Goal: Task Accomplishment & Management: Manage account settings

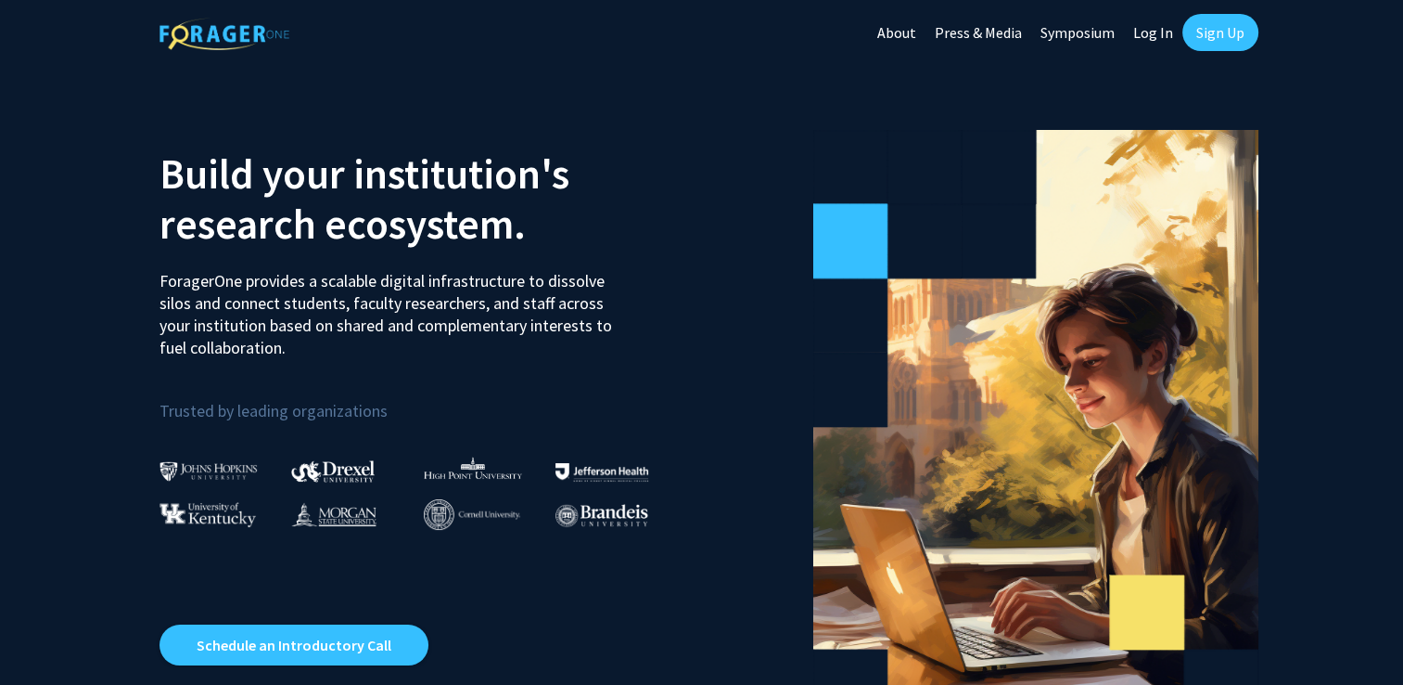
click at [916, 34] on link "Log In" at bounding box center [1153, 32] width 58 height 65
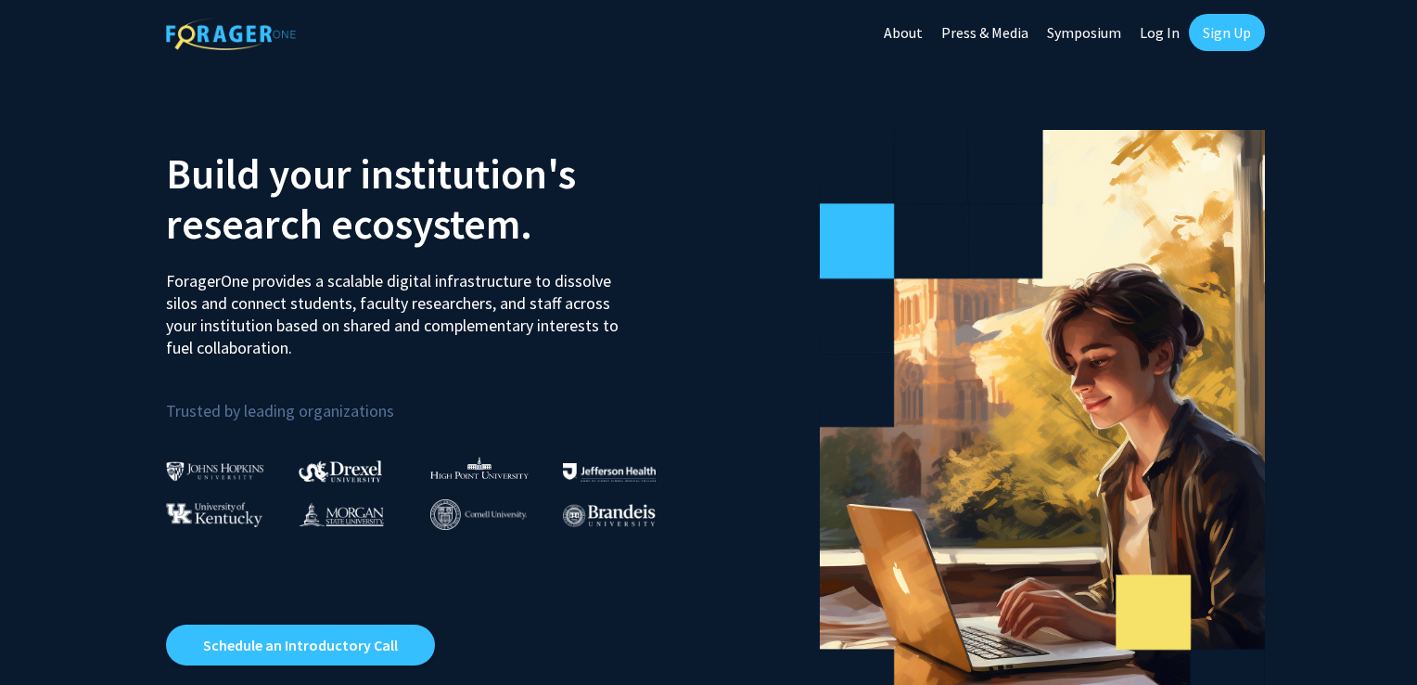
select select
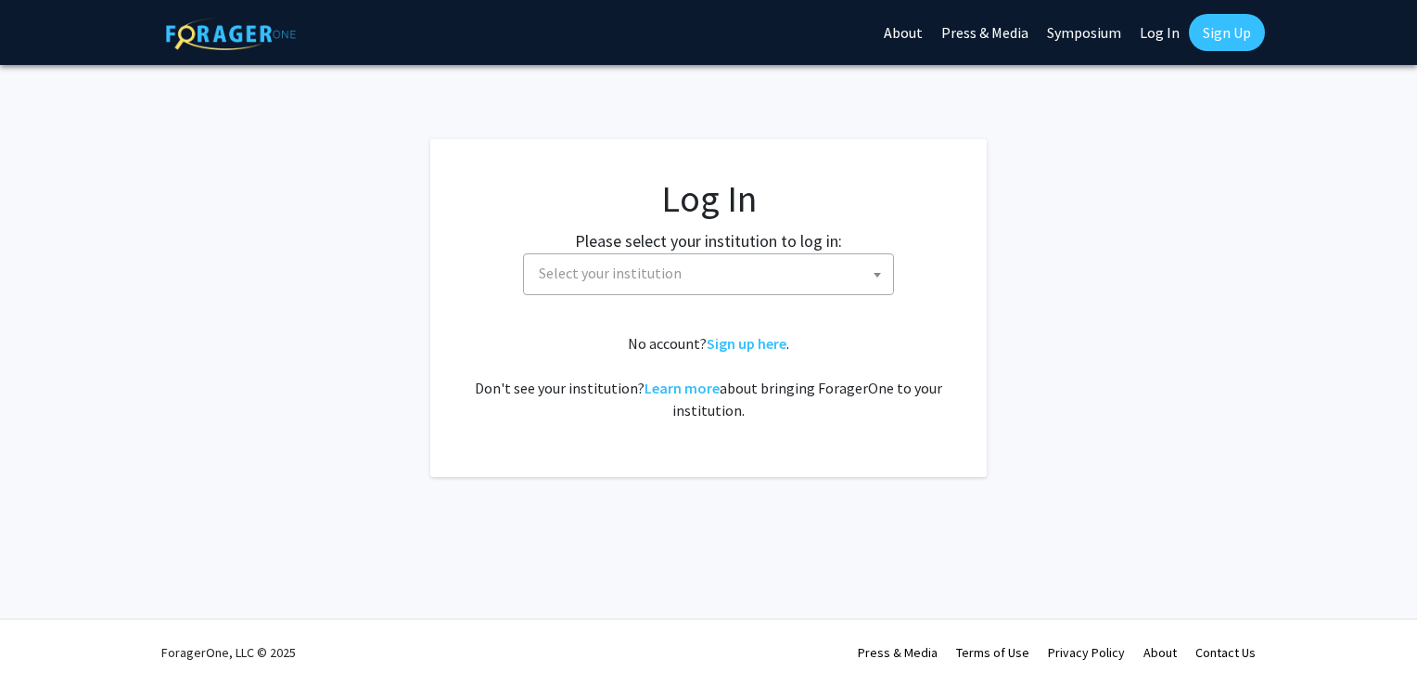
click at [800, 275] on span "Select your institution" at bounding box center [713, 273] width 362 height 38
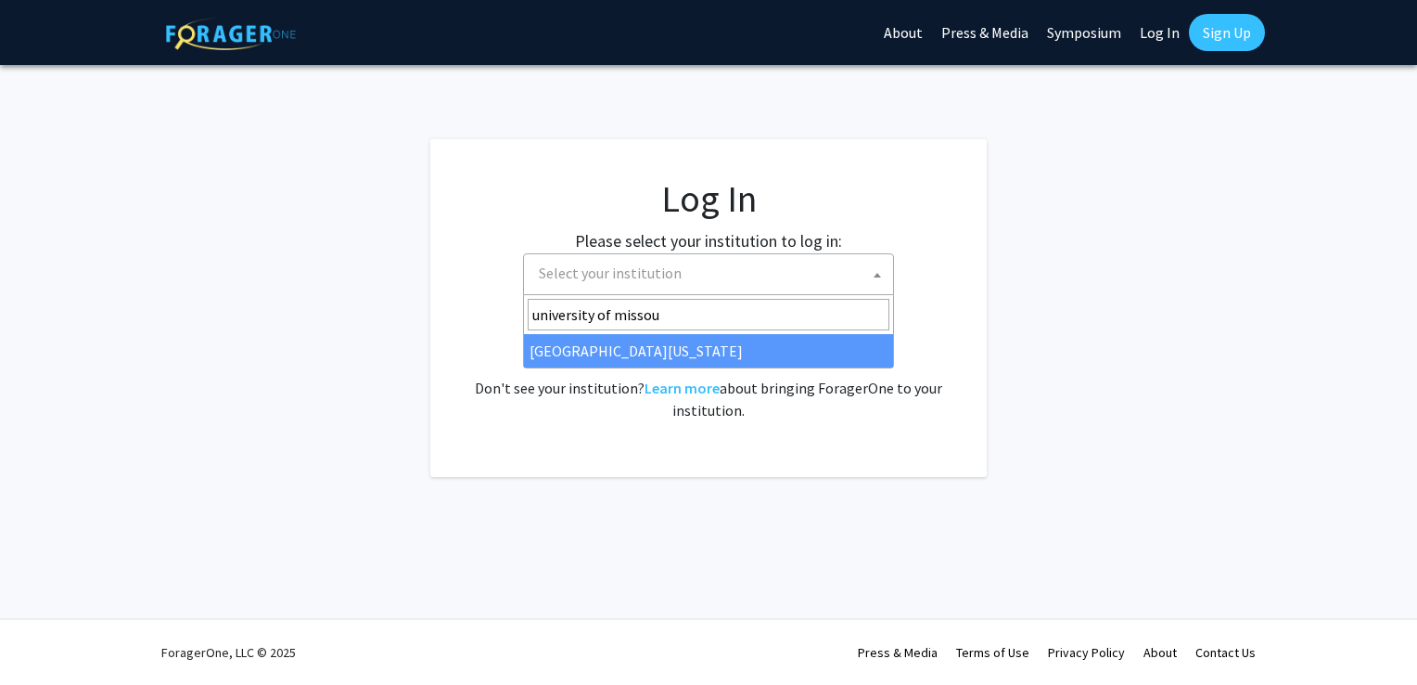
type input "university of missou"
select select "33"
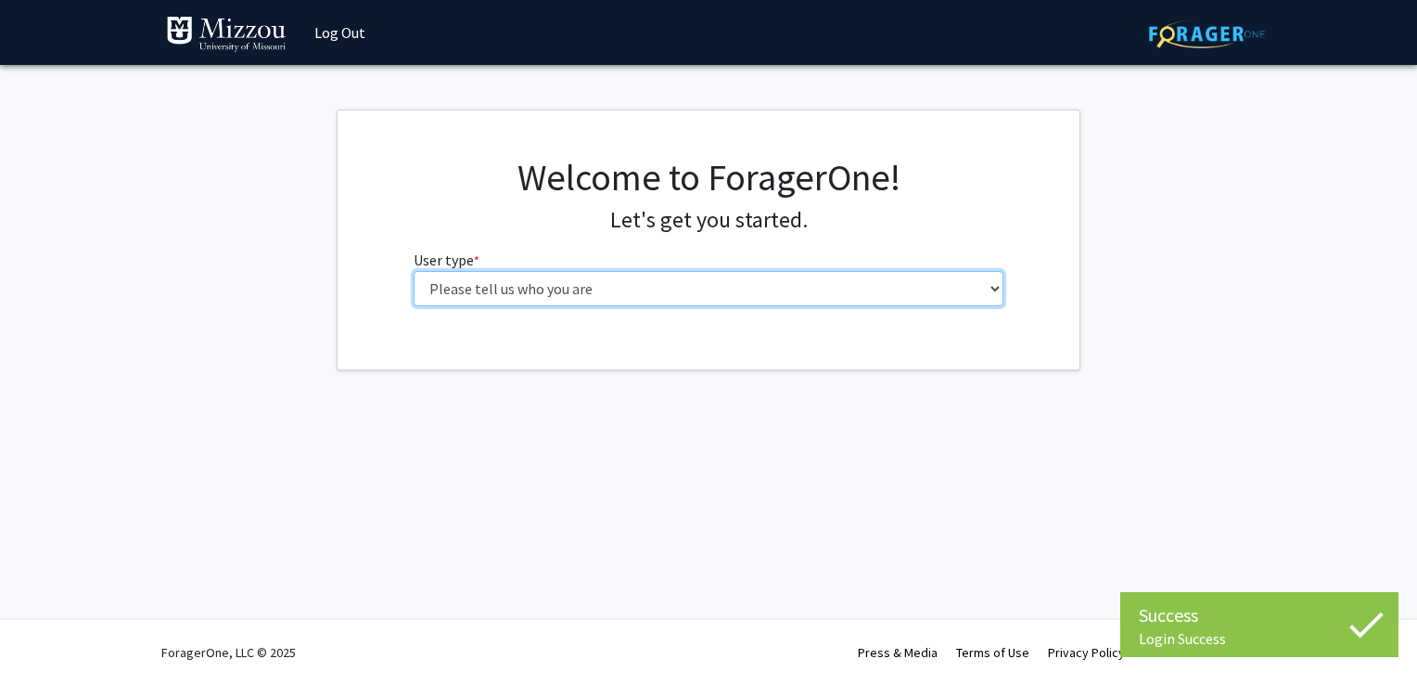
click at [738, 288] on select "Please tell us who you are Undergraduate Student Master's Student Doctoral Cand…" at bounding box center [709, 288] width 591 height 35
select select "1: undergrad"
click at [414, 271] on select "Please tell us who you are Undergraduate Student Master's Student Doctoral Cand…" at bounding box center [709, 288] width 591 height 35
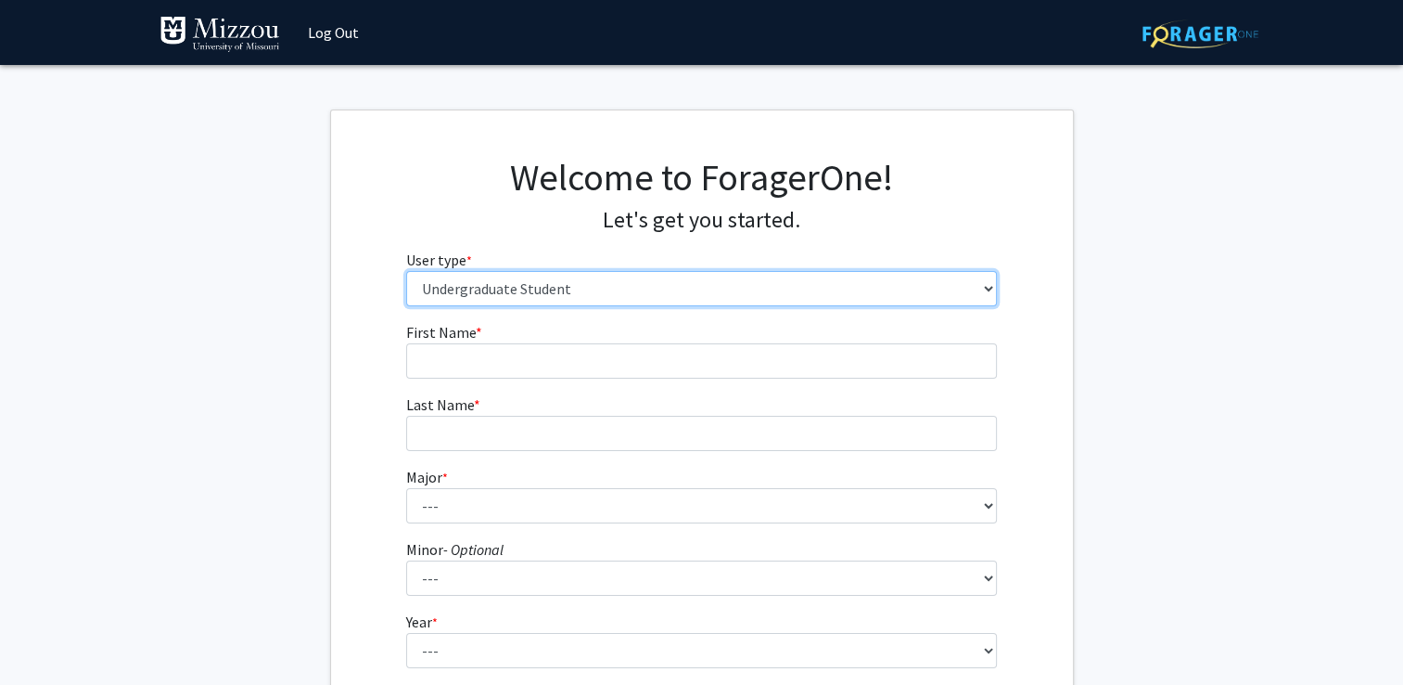
click at [660, 295] on select "Please tell us who you are Undergraduate Student Master's Student Doctoral Cand…" at bounding box center [701, 288] width 591 height 35
click at [406, 271] on select "Please tell us who you are Undergraduate Student Master's Student Doctoral Cand…" at bounding box center [701, 288] width 591 height 35
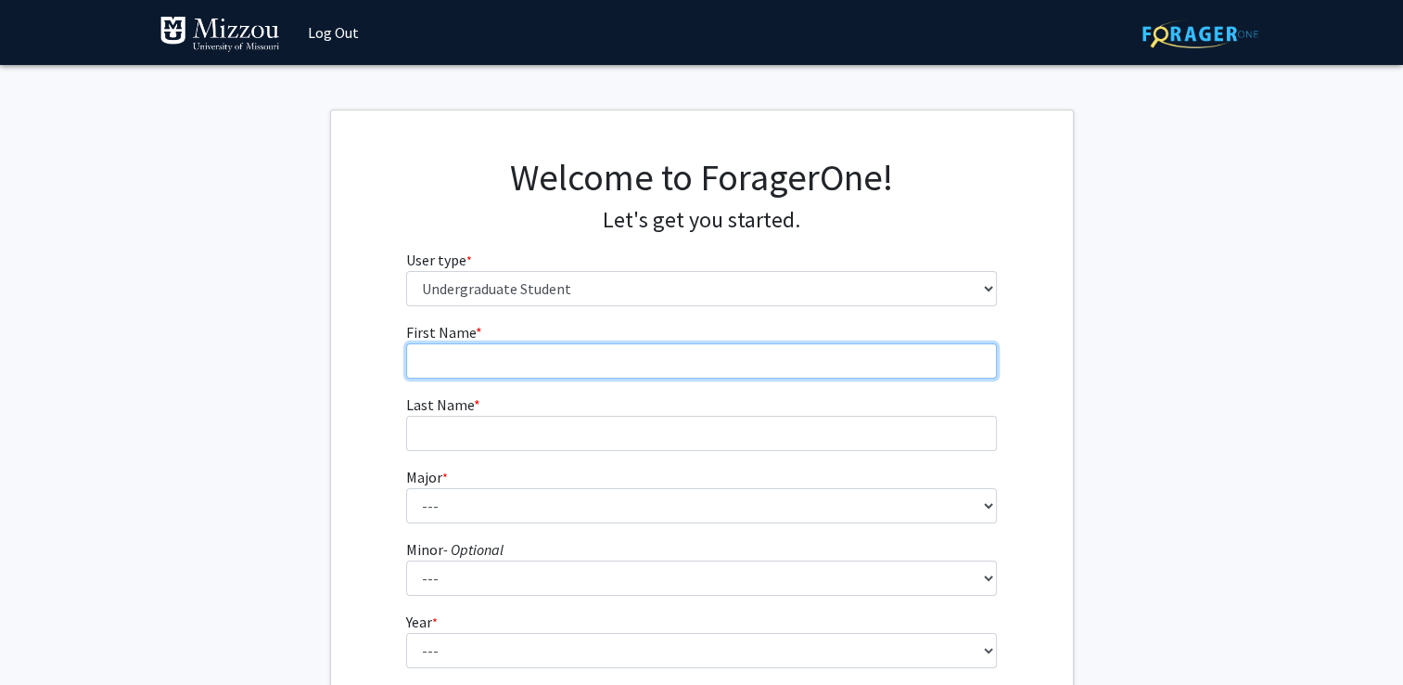
click at [577, 364] on input "First Name * required" at bounding box center [701, 360] width 591 height 35
type input "Brookelynn"
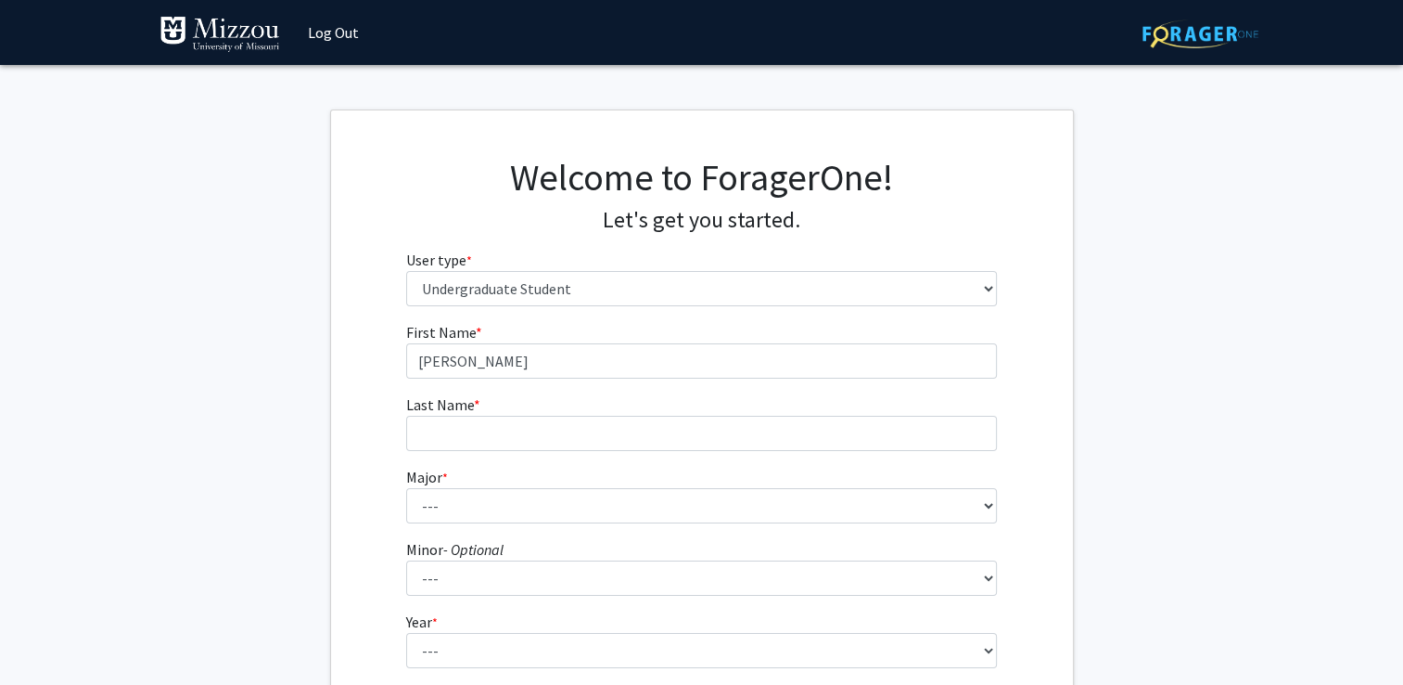
click at [482, 451] on form "First Name * required Brookelynn Last Name * required Major * required --- Agri…" at bounding box center [701, 547] width 591 height 453
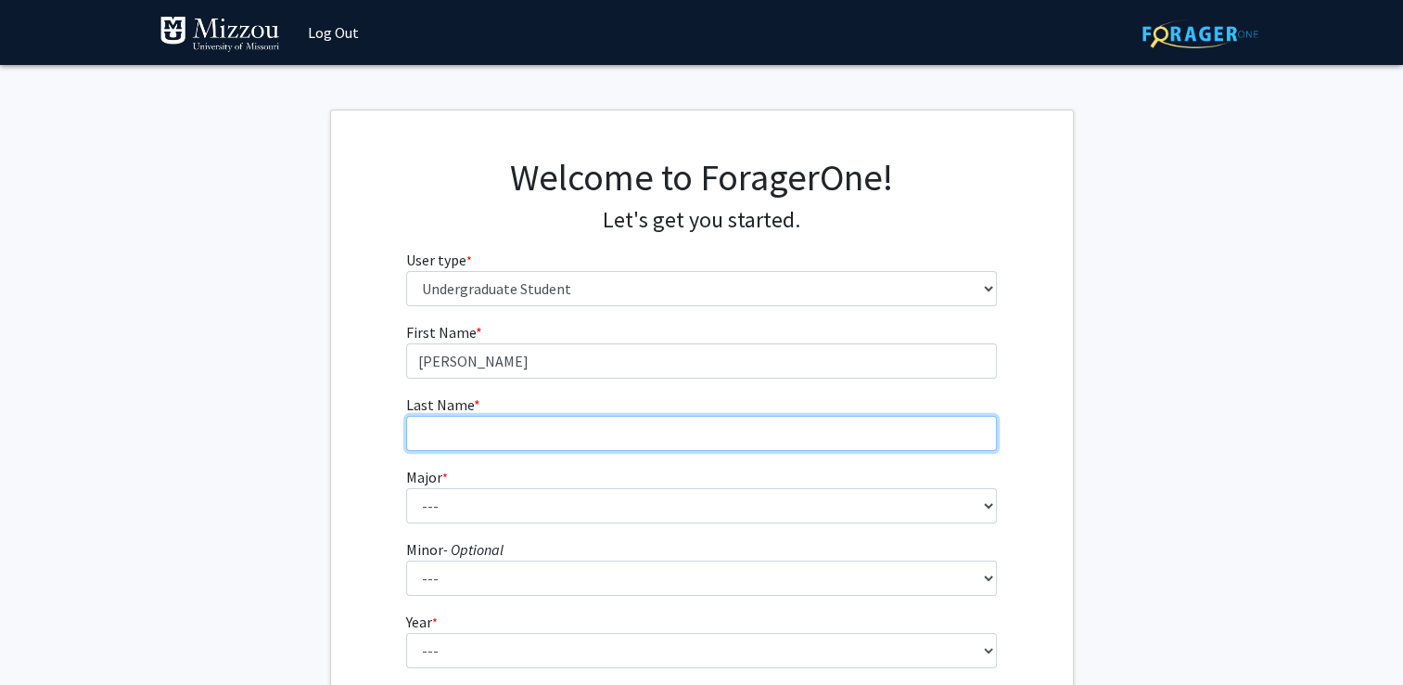
click at [492, 426] on input "Last Name * required" at bounding box center [701, 433] width 591 height 35
type input "Myers"
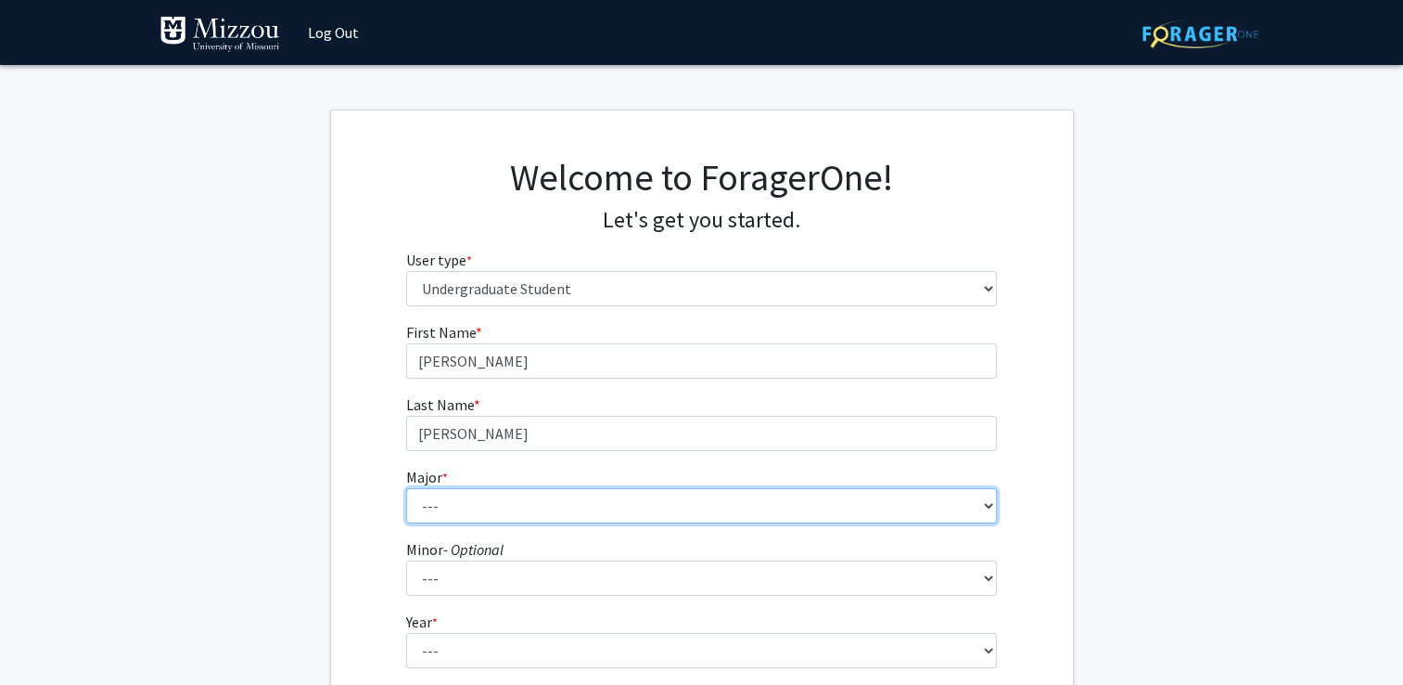
drag, startPoint x: 538, startPoint y: 484, endPoint x: 463, endPoint y: 514, distance: 80.8
click at [536, 484] on fg-select "Major * required --- Agribusiness Management Agricultural Education Agricultura…" at bounding box center [701, 495] width 591 height 58
select select "134: 2627"
click at [406, 488] on select "--- Agribusiness Management Agricultural Education Agricultural Education: Comm…" at bounding box center [701, 505] width 591 height 35
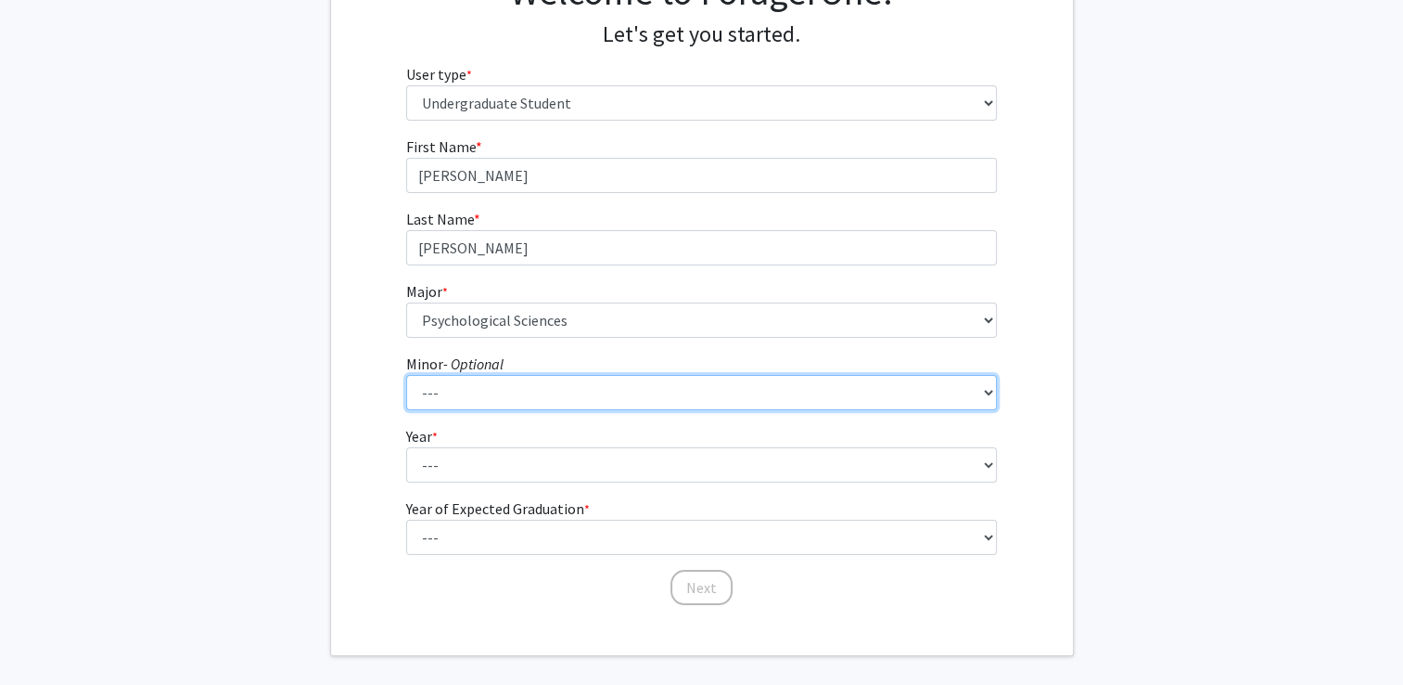
click at [505, 400] on select "--- Accountancy Aerospace Engineering Aerospace Studies Agribusiness Management…" at bounding box center [701, 392] width 591 height 35
select select "98: 2054"
click at [406, 375] on select "--- Accountancy Aerospace Engineering Aerospace Studies Agribusiness Management…" at bounding box center [701, 392] width 591 height 35
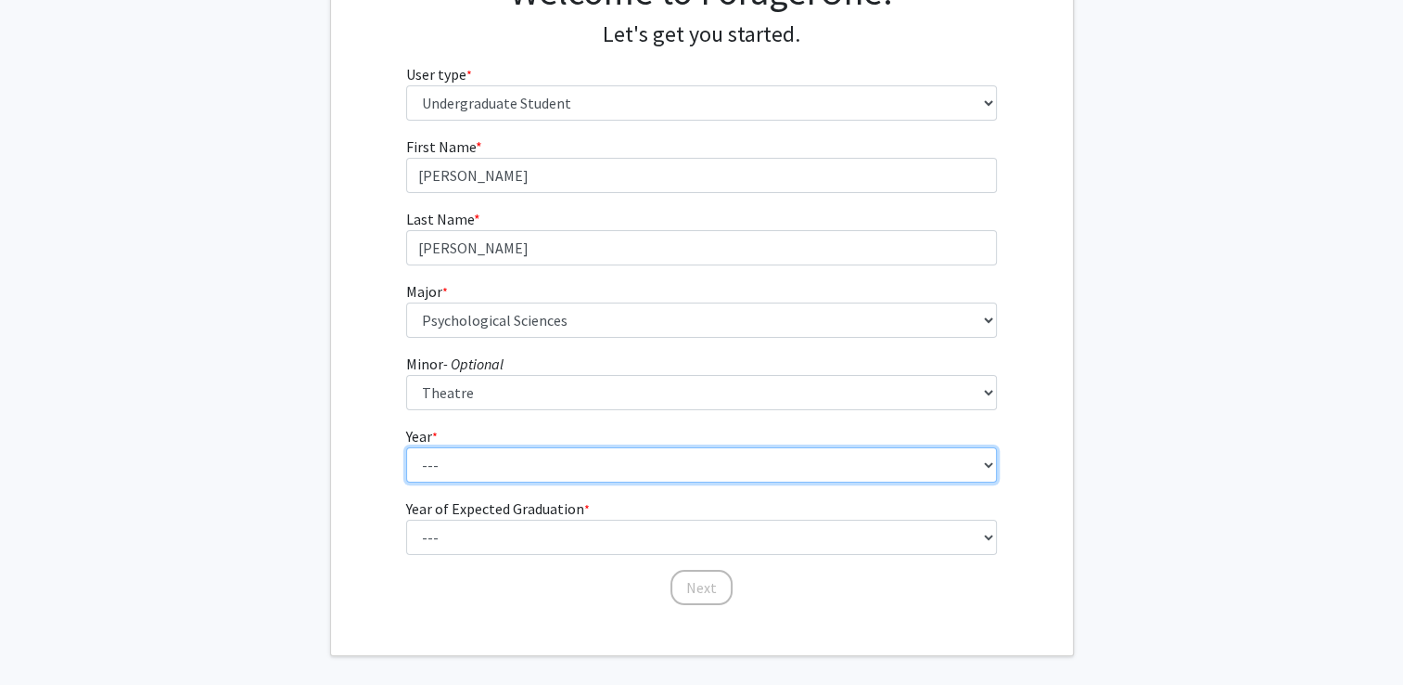
click at [522, 455] on select "--- First-year Sophomore Junior Senior Postbaccalaureate Certificate" at bounding box center [701, 464] width 591 height 35
select select "1: first-year"
click at [406, 447] on select "--- First-year Sophomore Junior Senior Postbaccalaureate Certificate" at bounding box center [701, 464] width 591 height 35
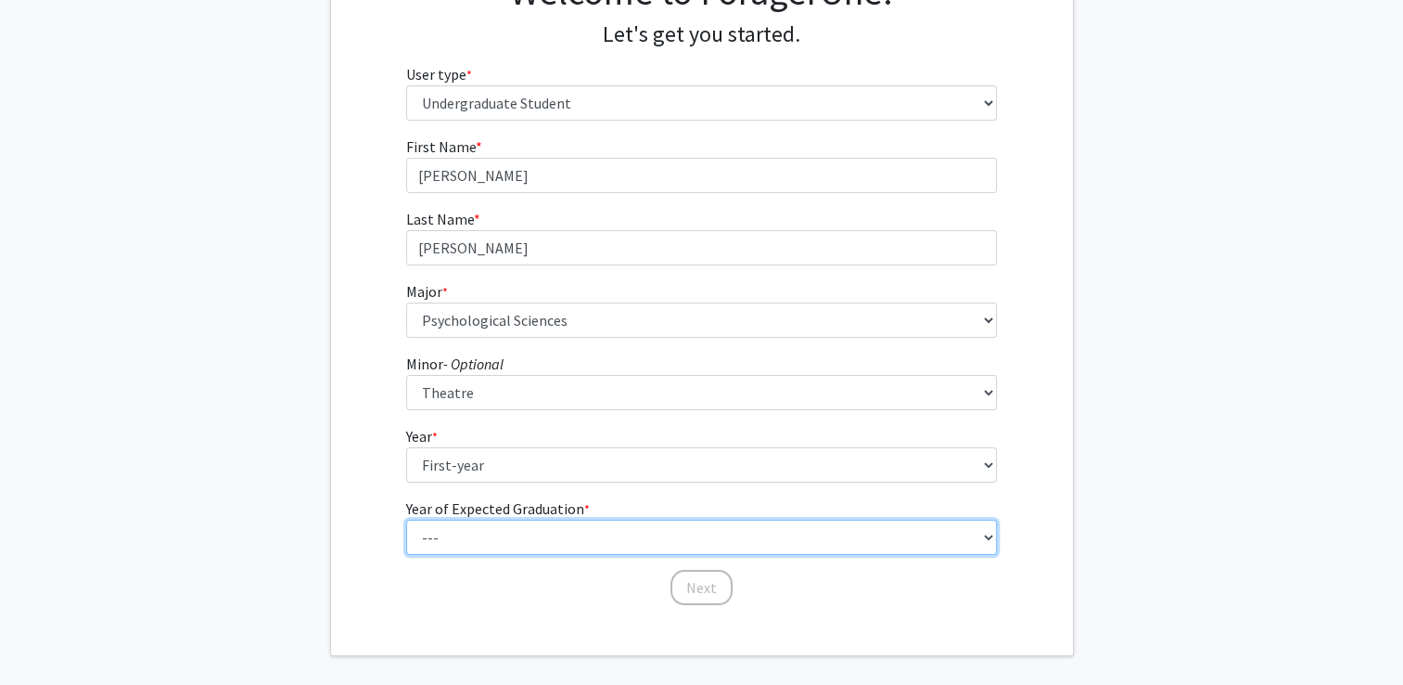
click at [514, 532] on select "--- 2025 2026 2027 2028 2029 2030 2031 2032 2033 2034" at bounding box center [701, 536] width 591 height 35
select select "5: 2029"
click at [406, 519] on select "--- 2025 2026 2027 2028 2029 2030 2031 2032 2033 2034" at bounding box center [701, 536] width 591 height 35
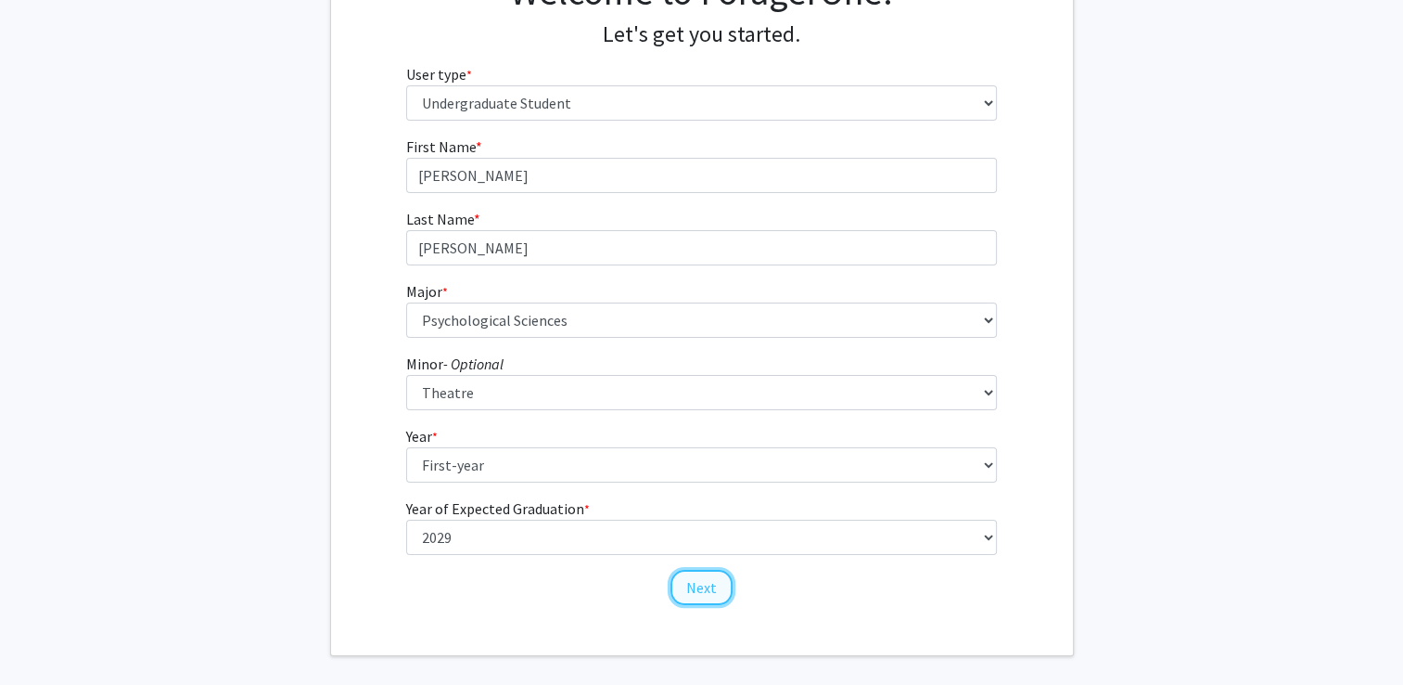
click at [698, 592] on button "Next" at bounding box center [702, 587] width 62 height 35
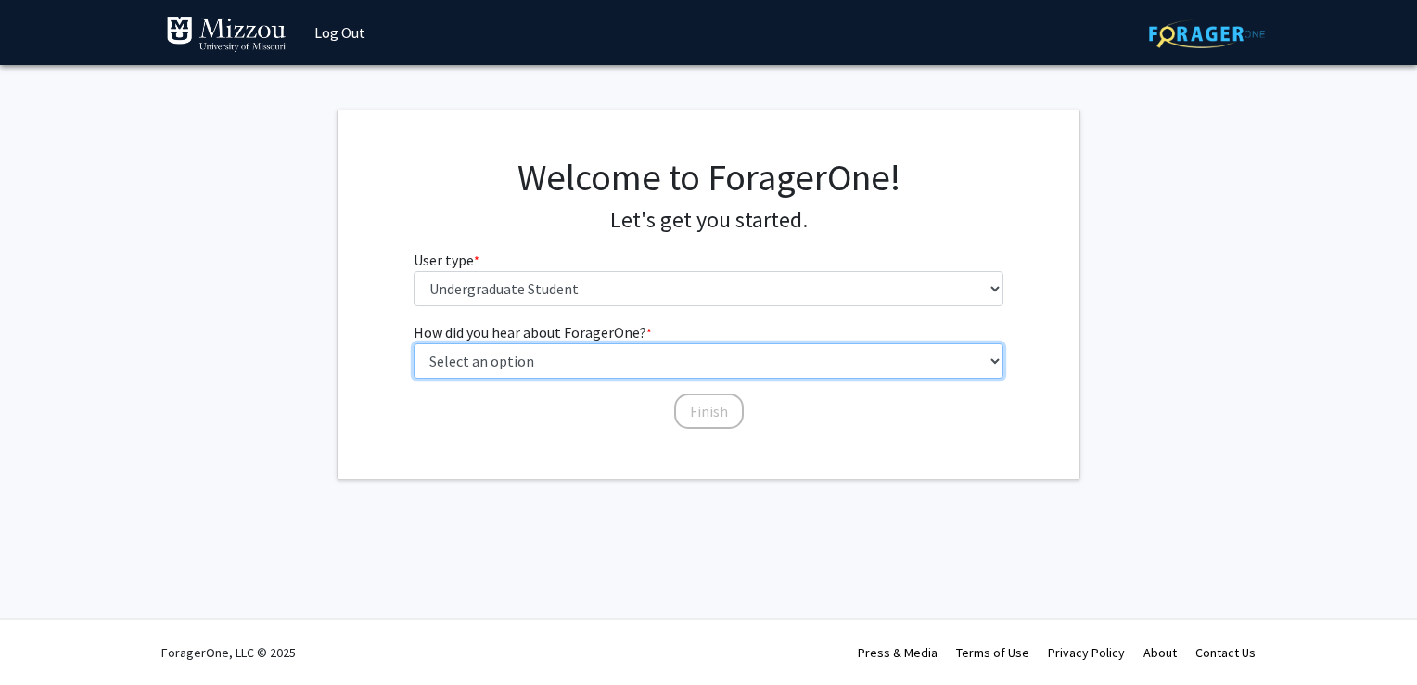
click at [620, 368] on select "Select an option Peer/student recommendation Faculty/staff recommendation Unive…" at bounding box center [709, 360] width 591 height 35
select select "2: faculty_recommendation"
click at [414, 343] on select "Select an option Peer/student recommendation Faculty/staff recommendation Unive…" at bounding box center [709, 360] width 591 height 35
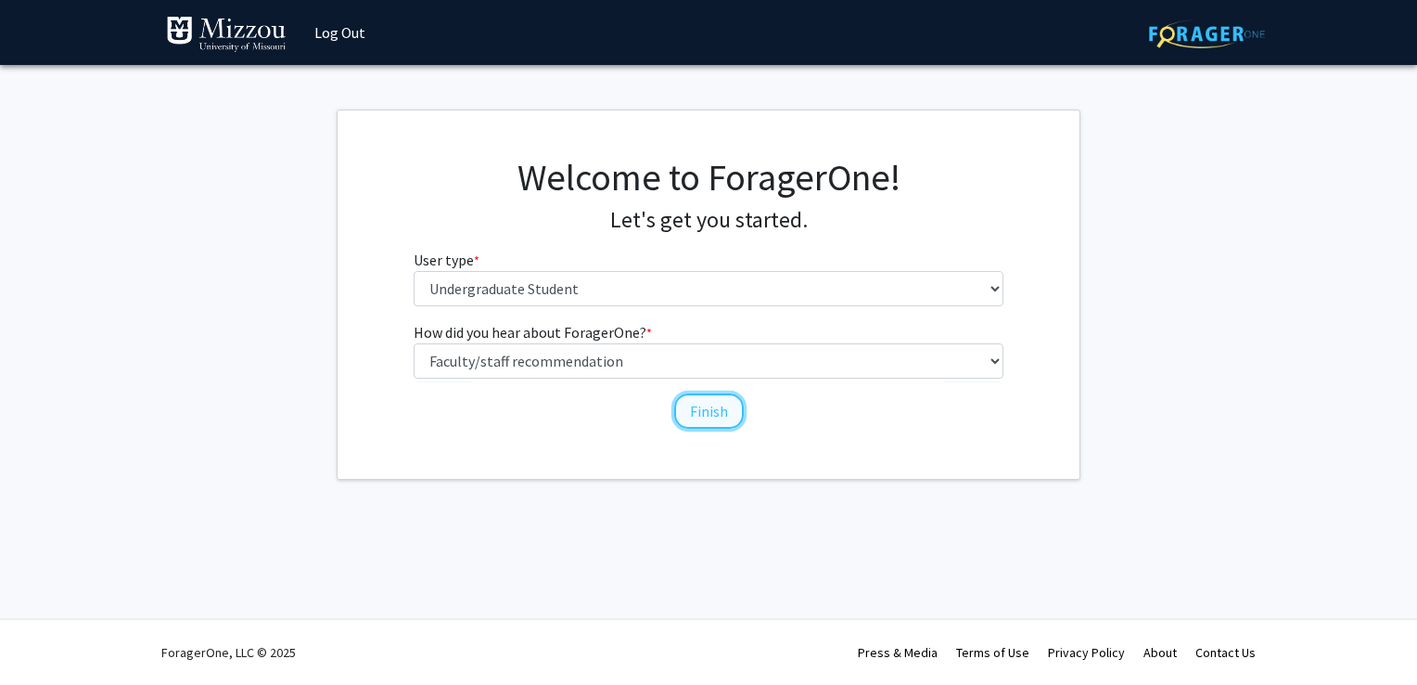
click at [700, 408] on button "Finish" at bounding box center [709, 410] width 70 height 35
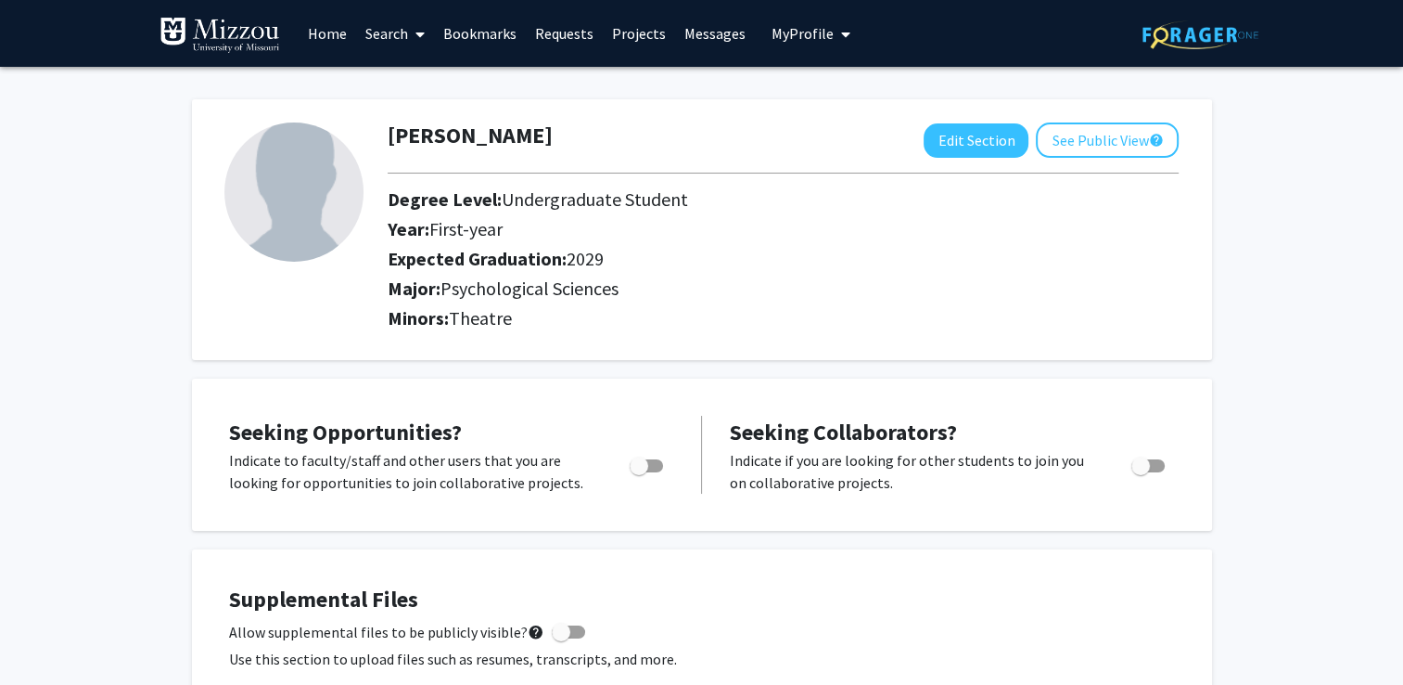
click at [649, 462] on span "Toggle" at bounding box center [646, 465] width 33 height 13
click at [639, 472] on input "Are you actively seeking opportunities?" at bounding box center [638, 472] width 1 height 1
checkbox input "true"
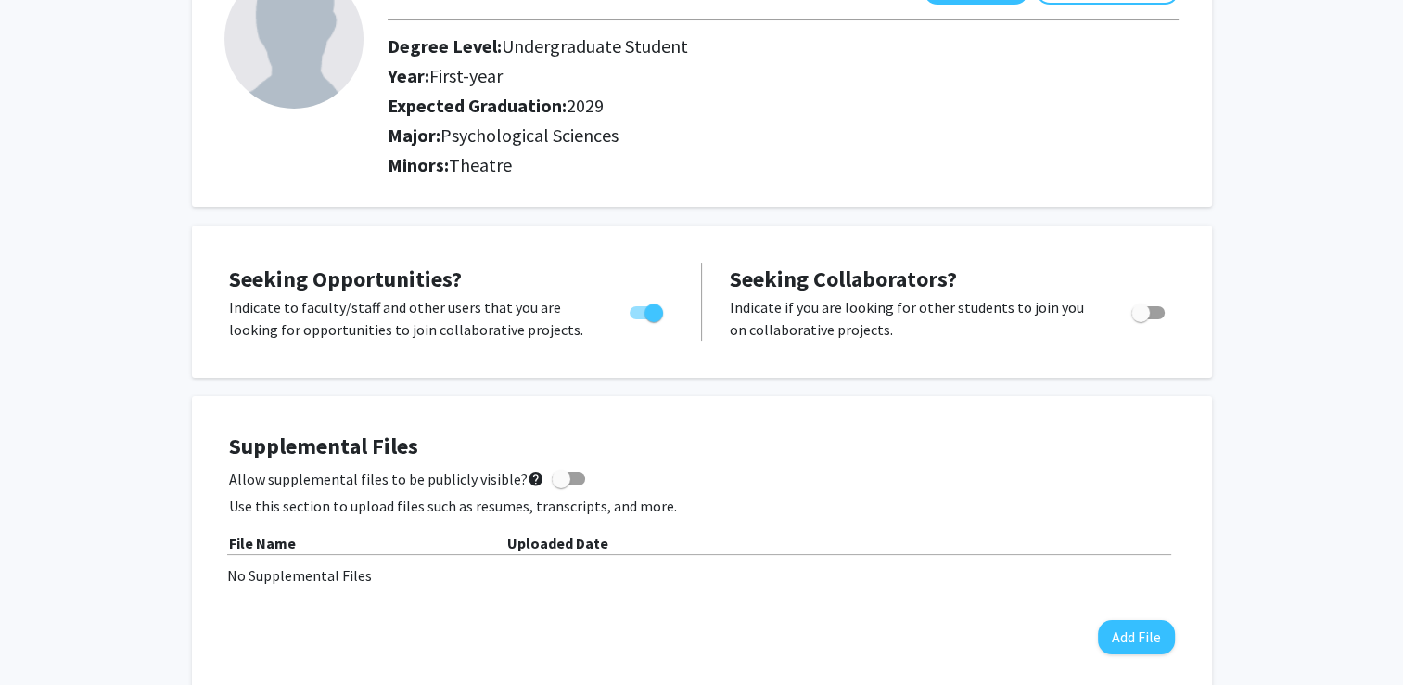
scroll to position [278, 0]
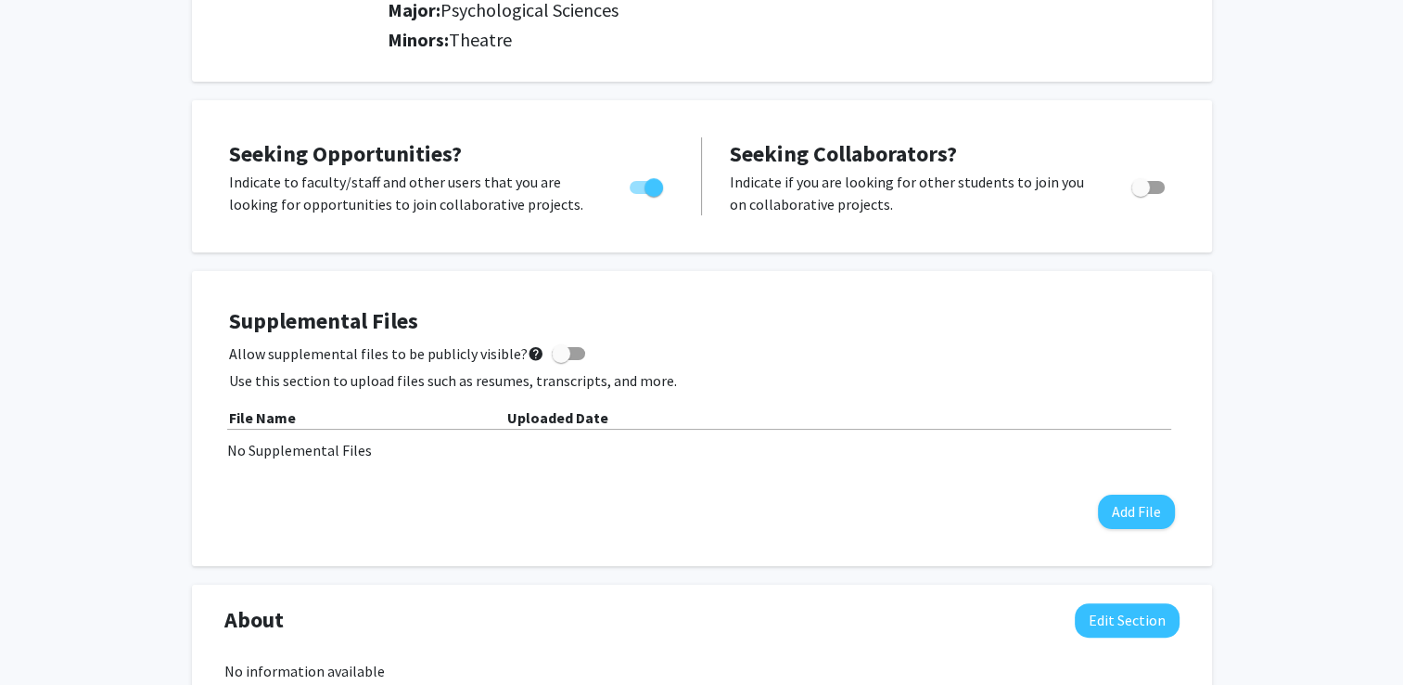
click at [555, 347] on span at bounding box center [561, 353] width 19 height 19
click at [560, 360] on input "Allow supplemental files to be publicly visible? help" at bounding box center [560, 360] width 1 height 1
checkbox input "true"
click at [370, 458] on div "No Supplemental Files" at bounding box center [702, 450] width 950 height 22
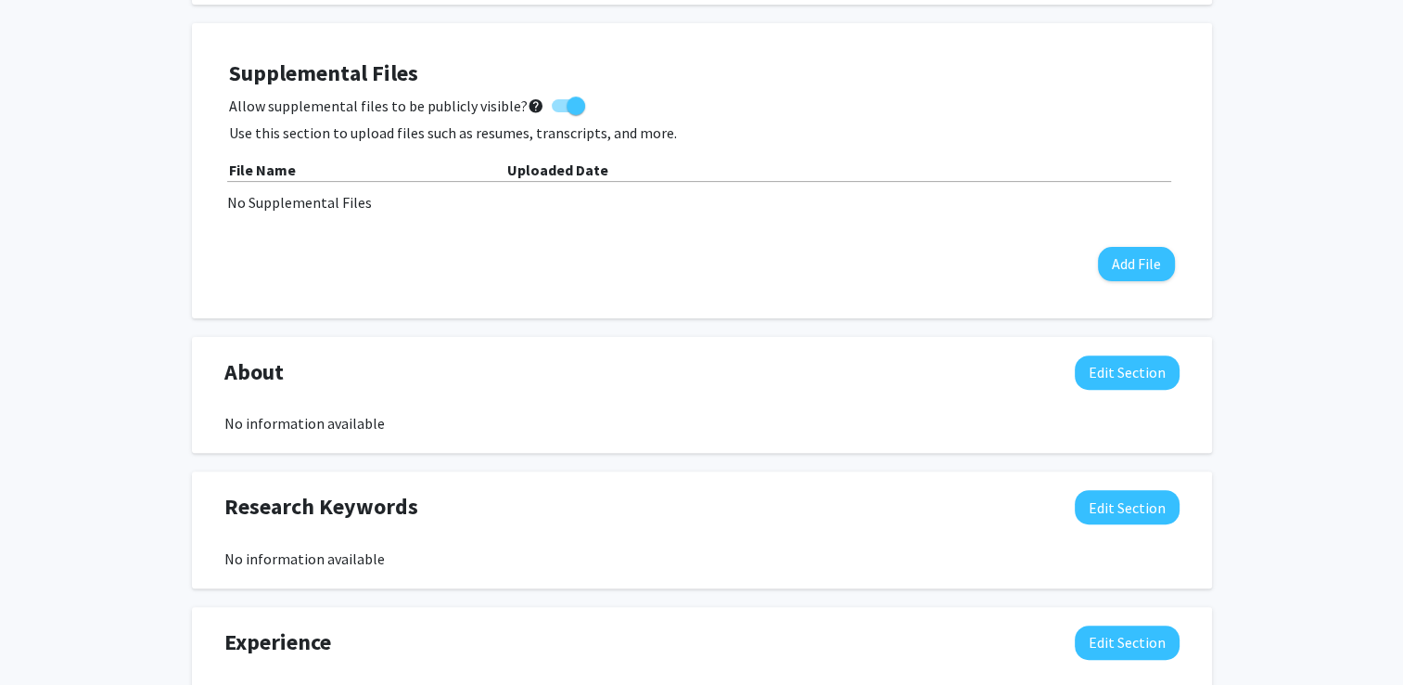
scroll to position [557, 0]
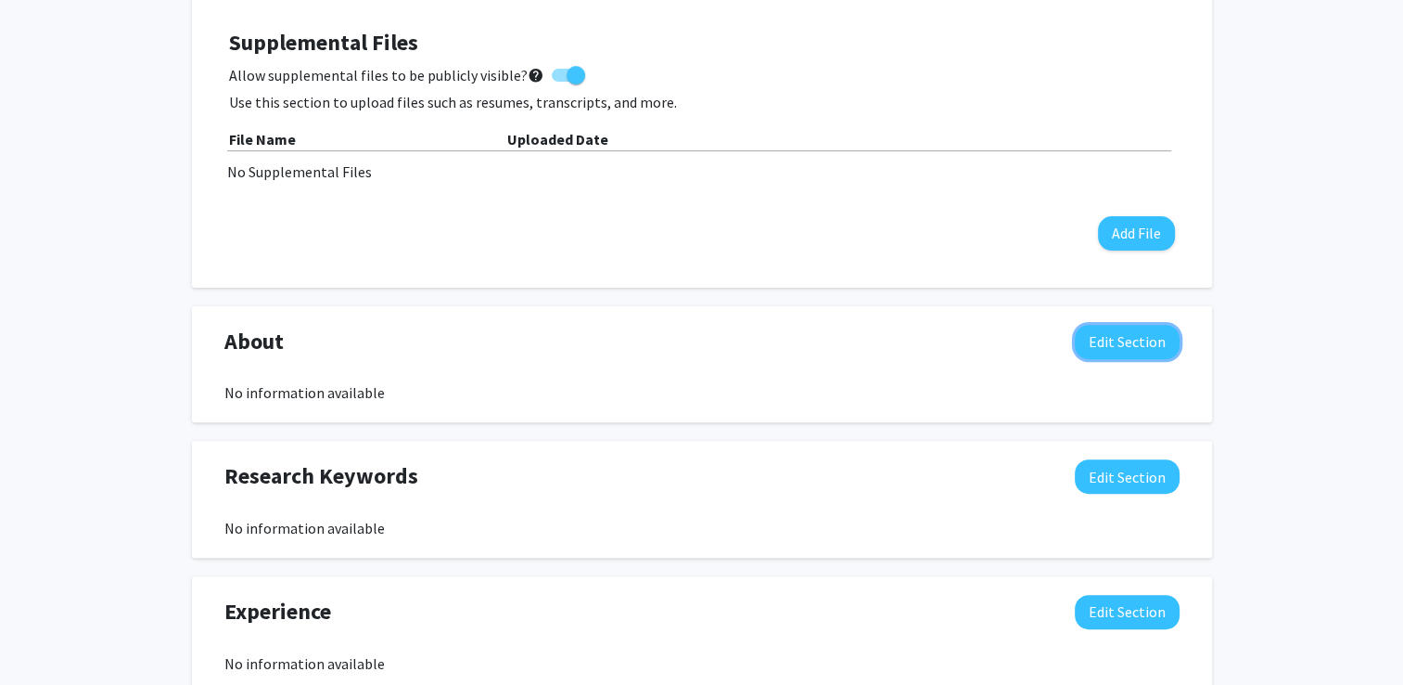
click at [1150, 349] on button "Edit Section" at bounding box center [1127, 342] width 105 height 34
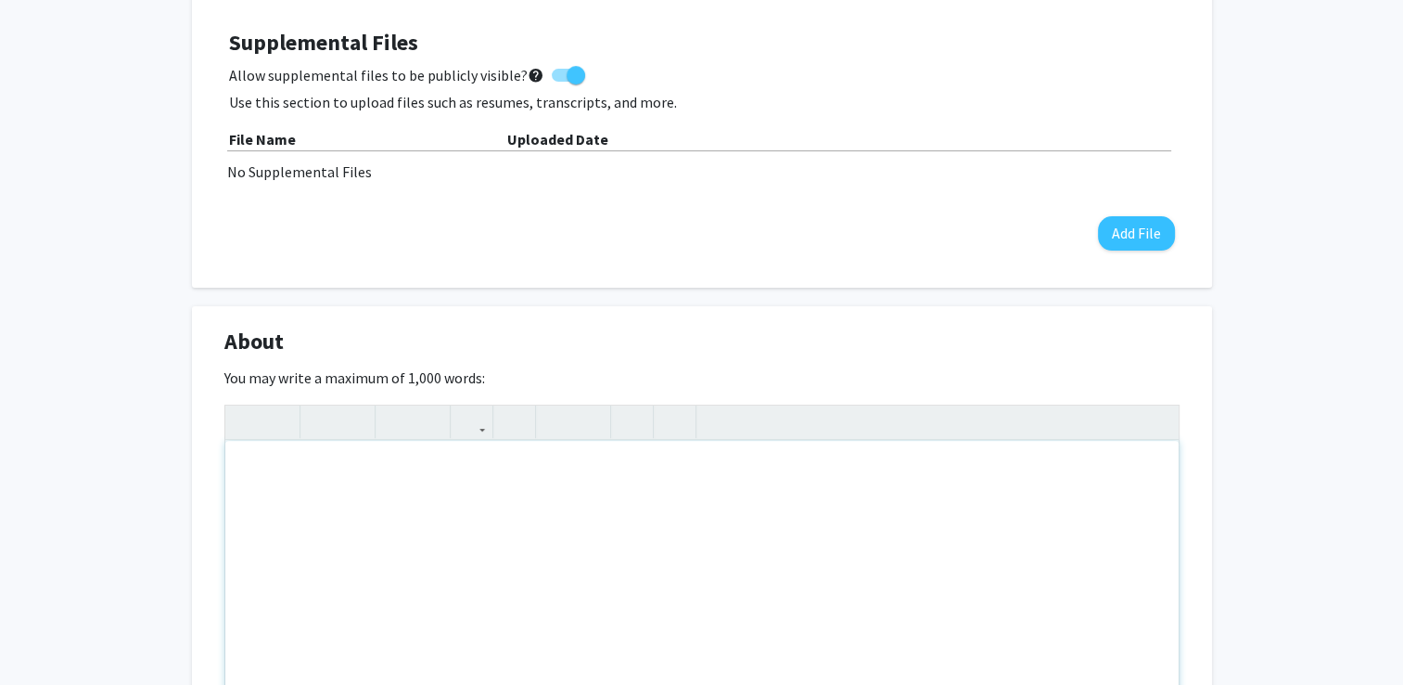
click at [467, 528] on div "Note to users with screen readers: Please deactivate our accessibility plugin f…" at bounding box center [702, 580] width 954 height 278
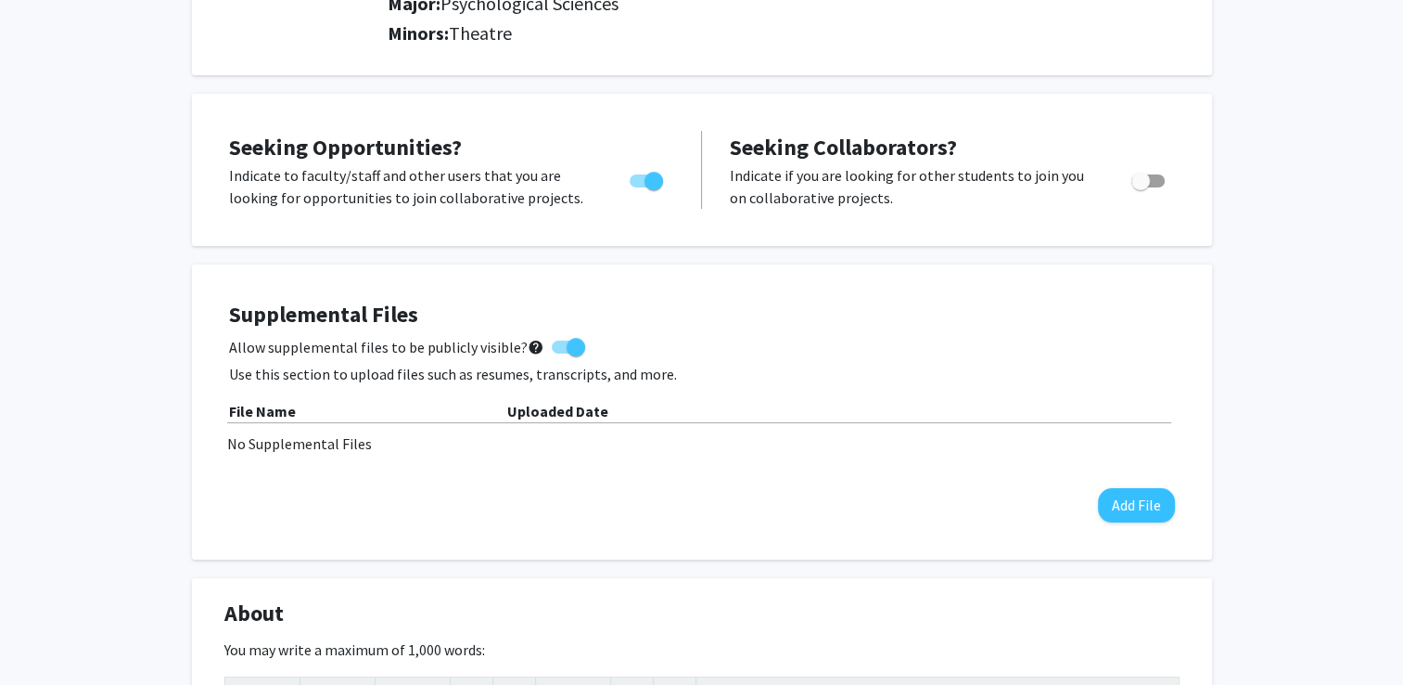
scroll to position [649, 0]
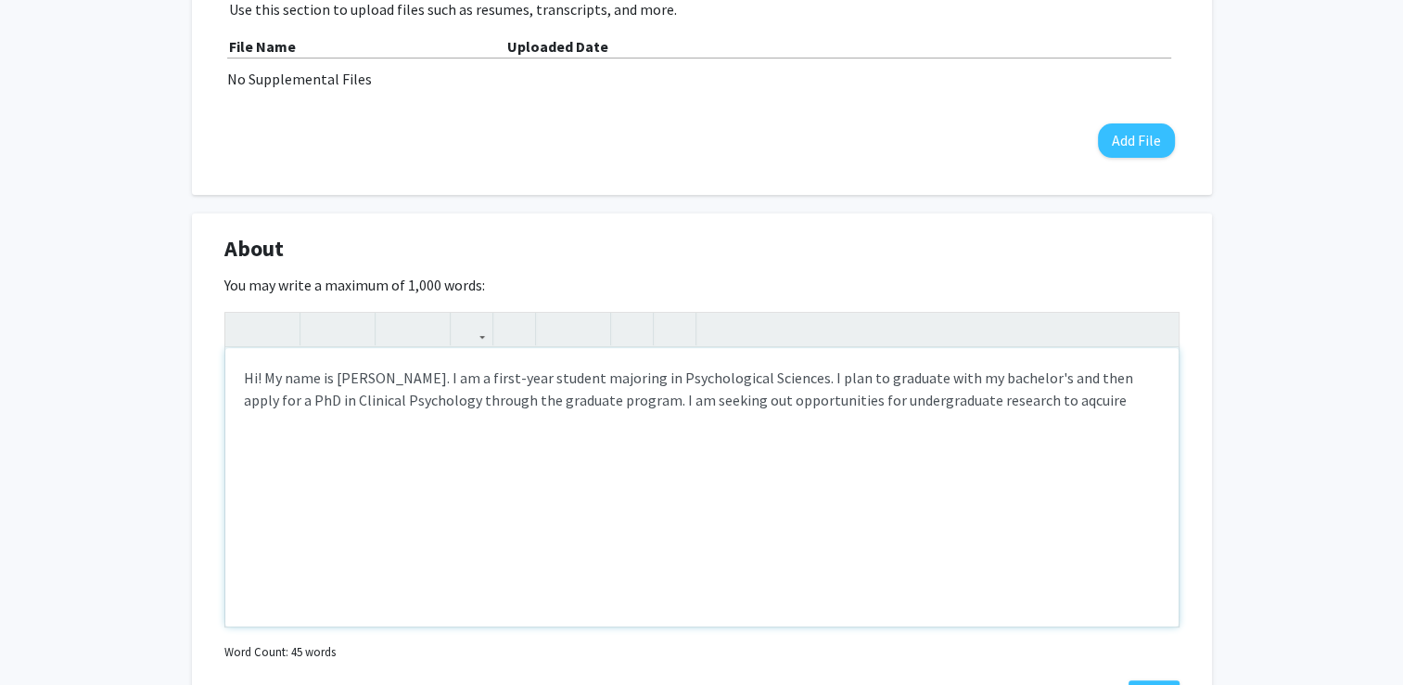
drag, startPoint x: 1026, startPoint y: 406, endPoint x: 1027, endPoint y: 423, distance: 16.7
drag, startPoint x: 1027, startPoint y: 423, endPoint x: 1039, endPoint y: 396, distance: 29.5
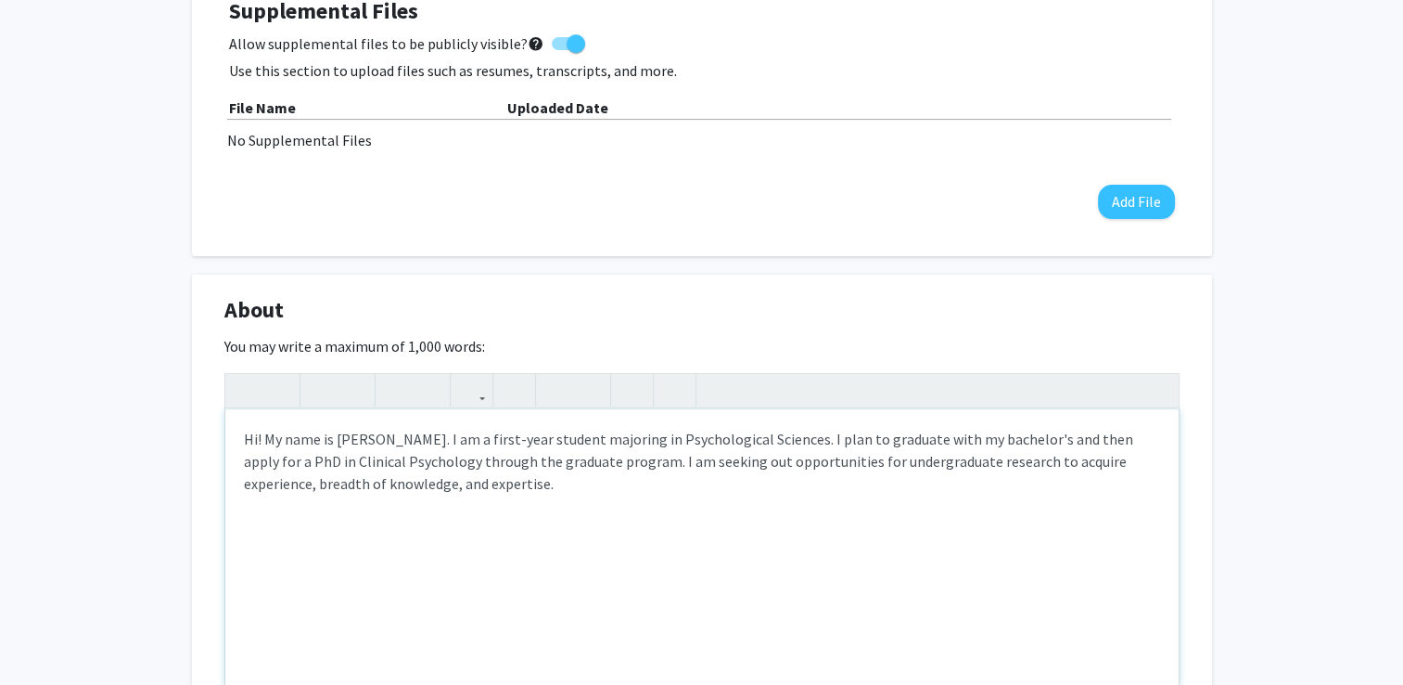
scroll to position [557, 0]
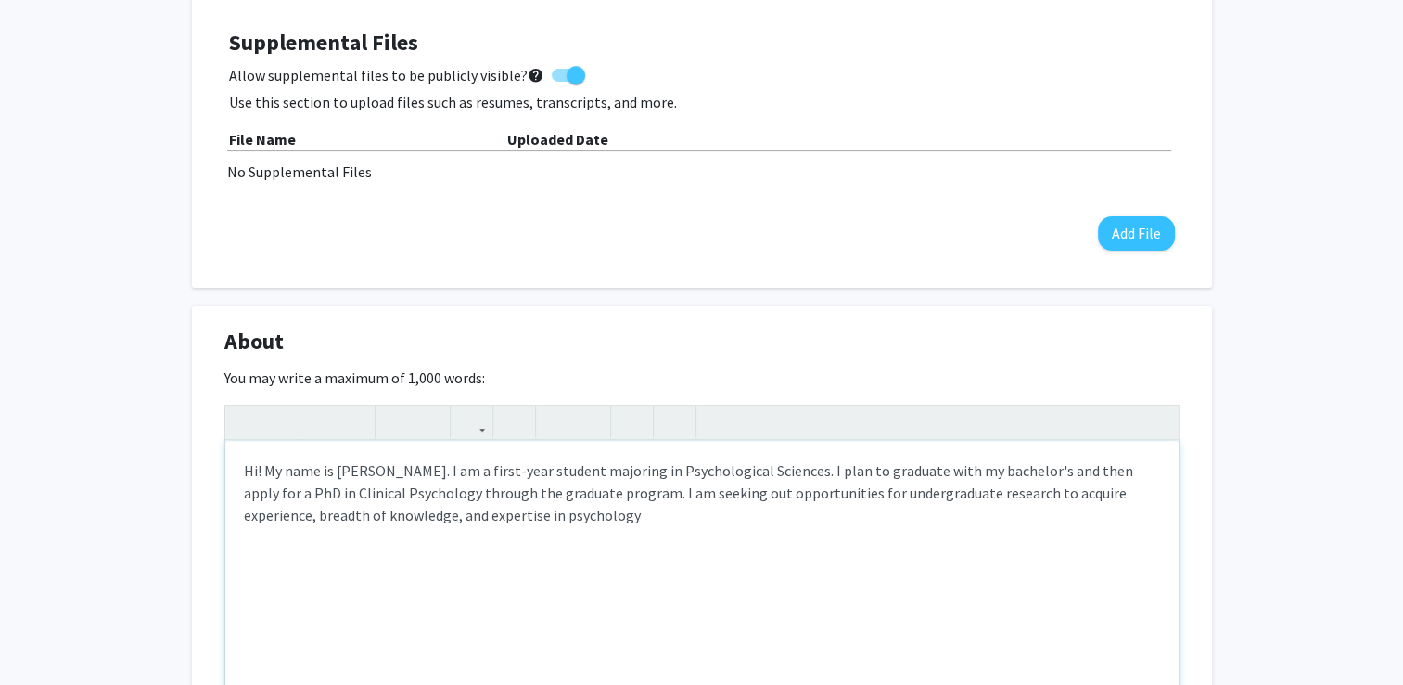
type textarea "Hi! My name is Brookelynn Myers. I am a first-year student majoring in Psycholo…"
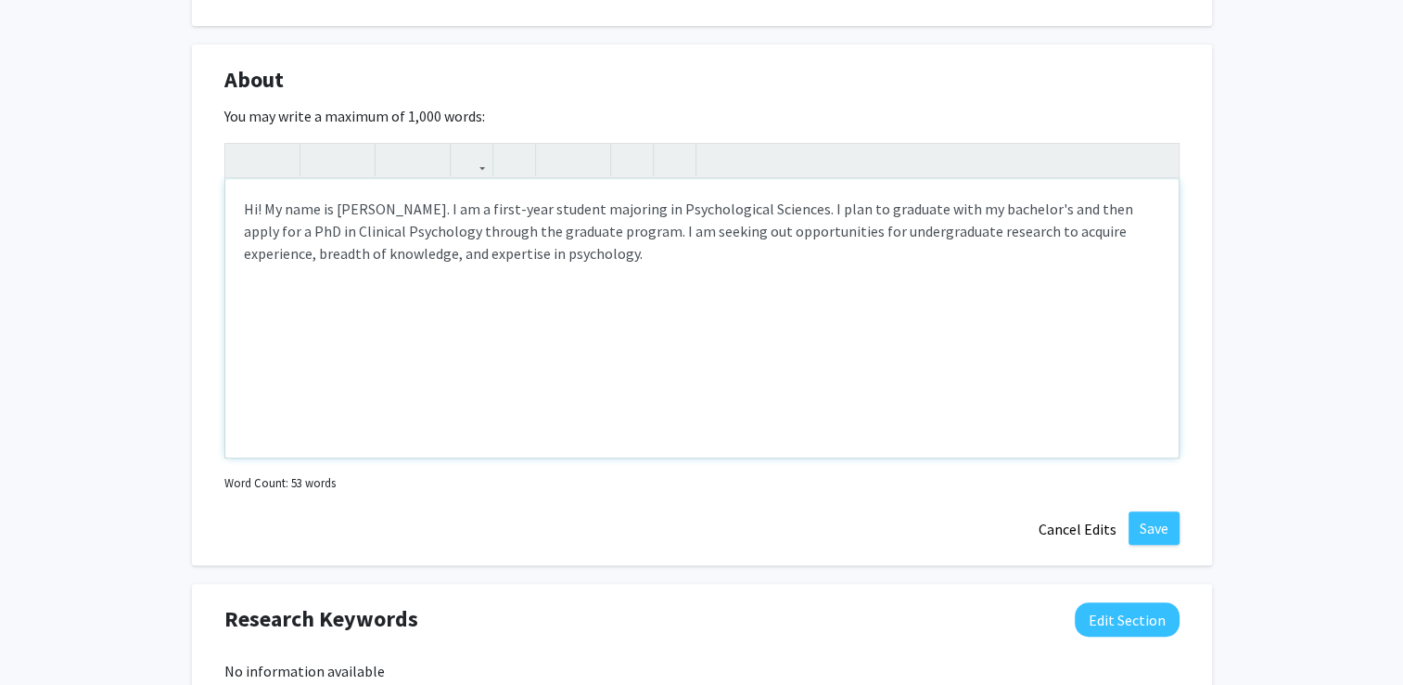
scroll to position [835, 0]
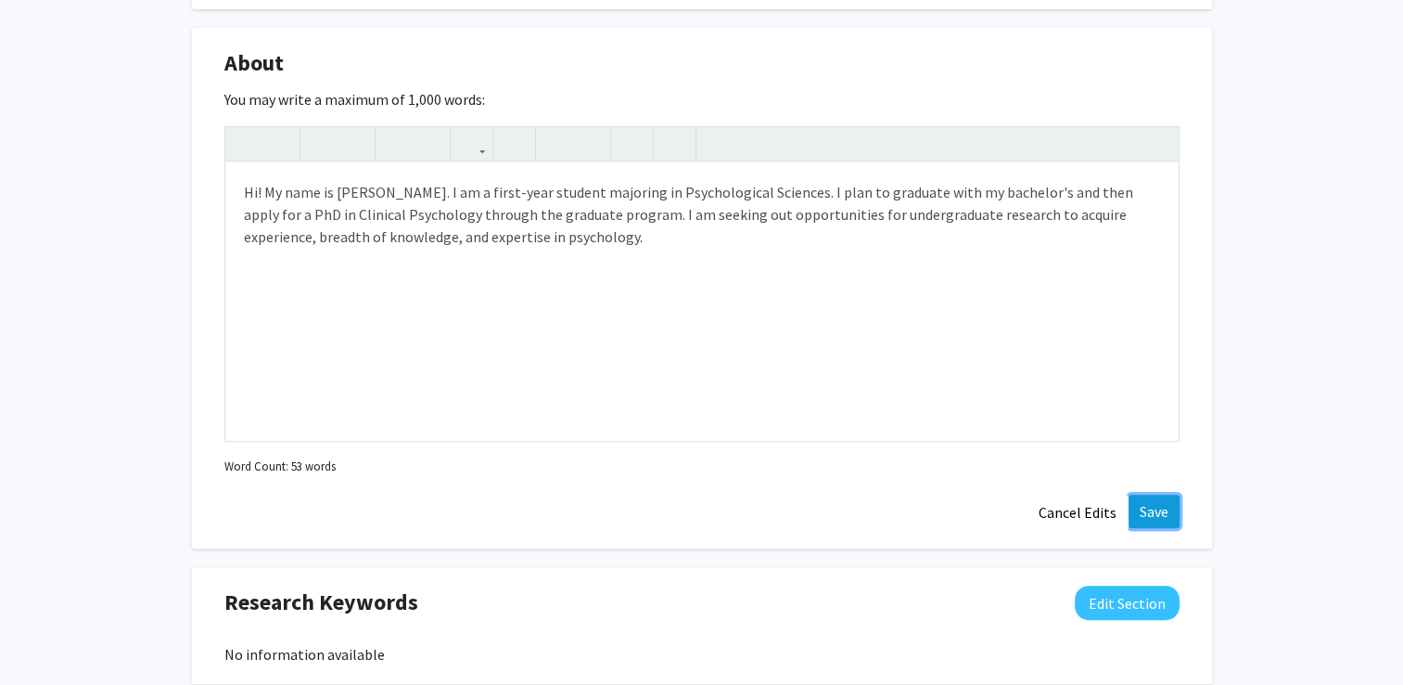
click at [1171, 511] on button "Save" at bounding box center [1154, 510] width 51 height 33
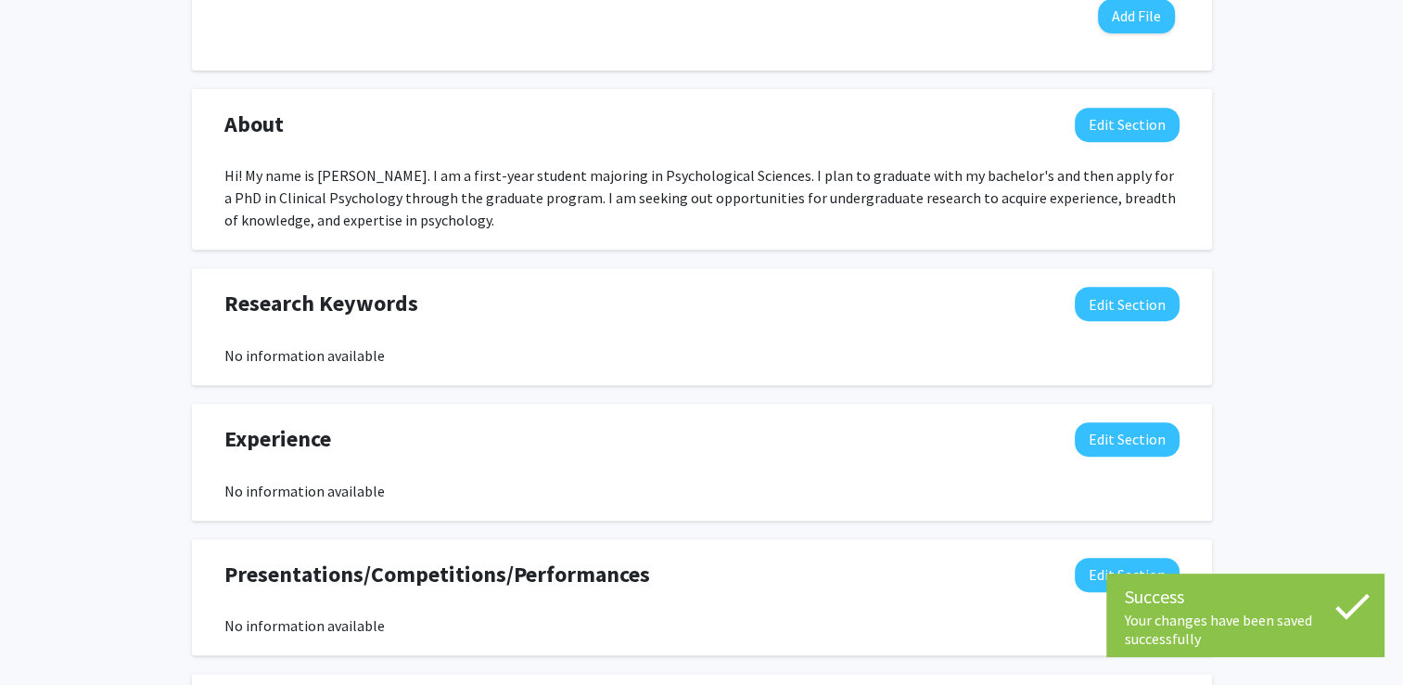
scroll to position [742, 0]
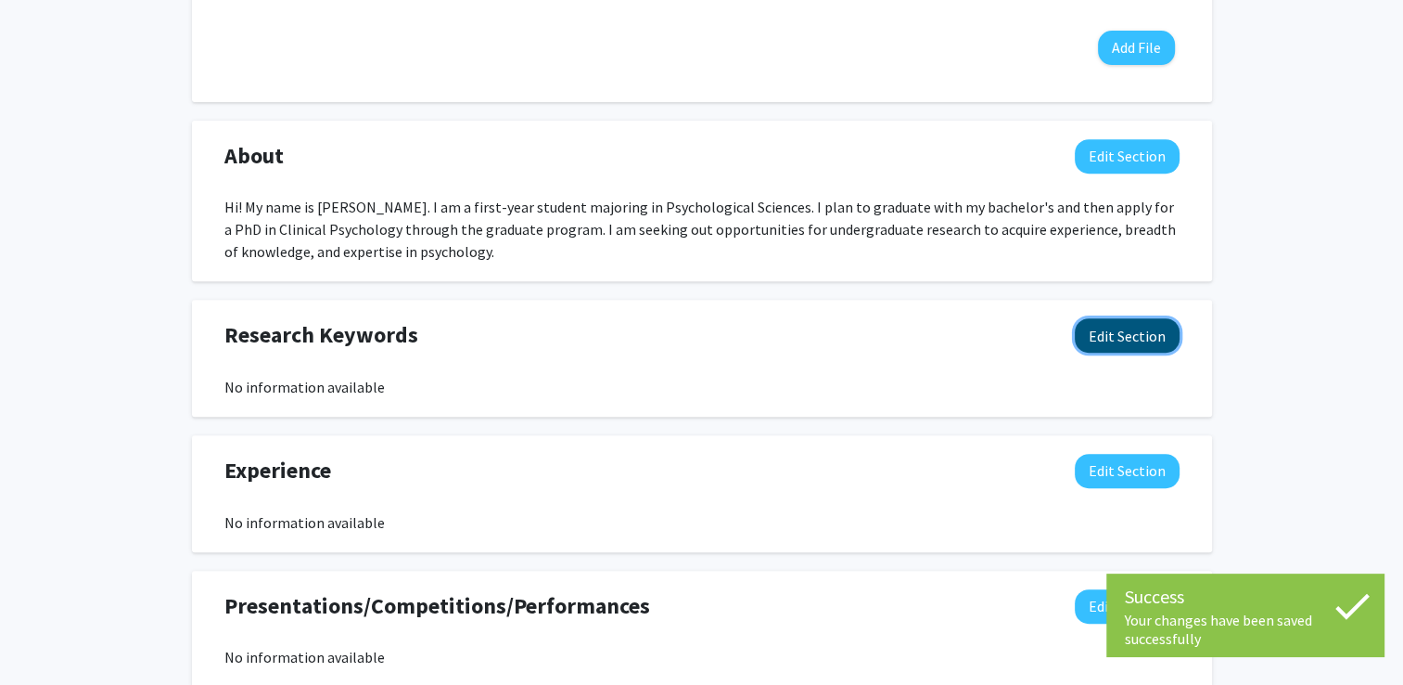
click at [1115, 327] on button "Edit Section" at bounding box center [1127, 335] width 105 height 34
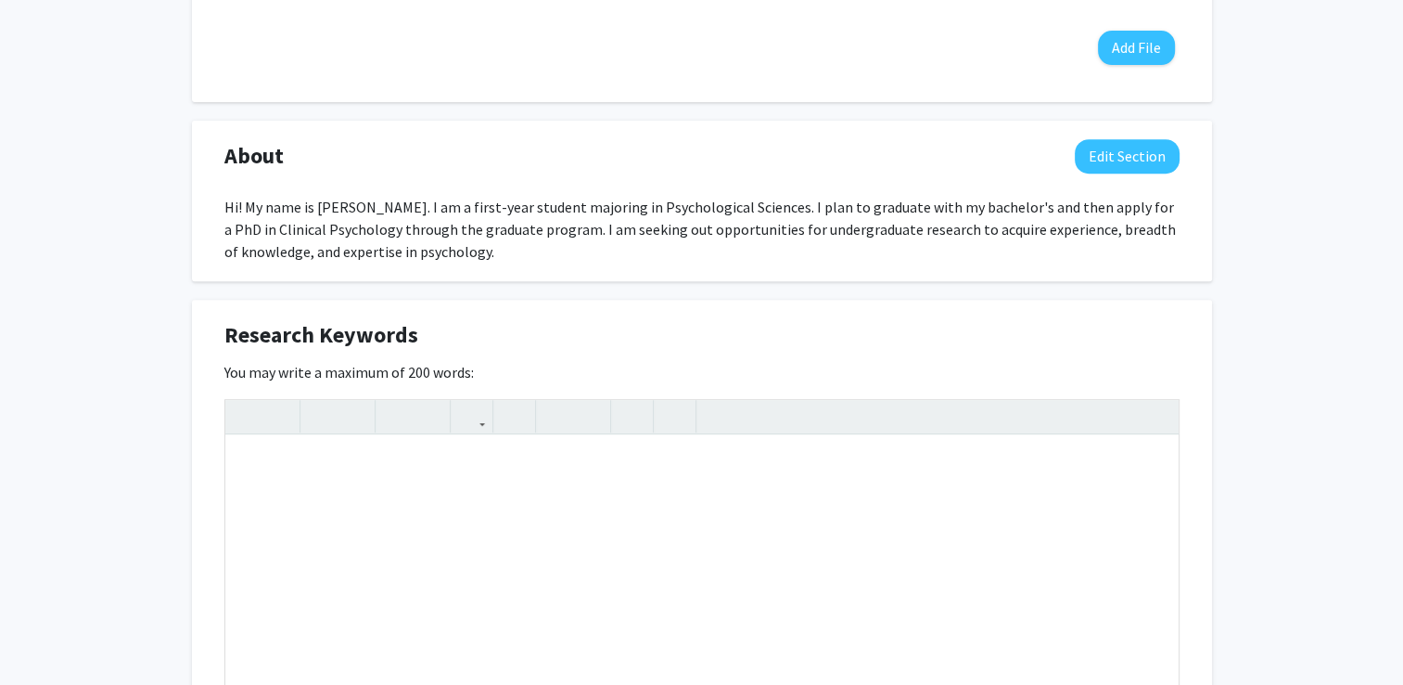
click at [1216, 365] on div "Brookelynn Myers Edit Section See Public View help Degree Level: Undergraduate …" at bounding box center [701, 373] width 1403 height 2096
click at [1140, 466] on div "Note to users with screen readers: Please deactivate our accessibility plugin f…" at bounding box center [702, 574] width 954 height 278
click at [46, 484] on div "Brookelynn Myers Edit Section See Public View help Degree Level: Undergraduate …" at bounding box center [701, 373] width 1403 height 2096
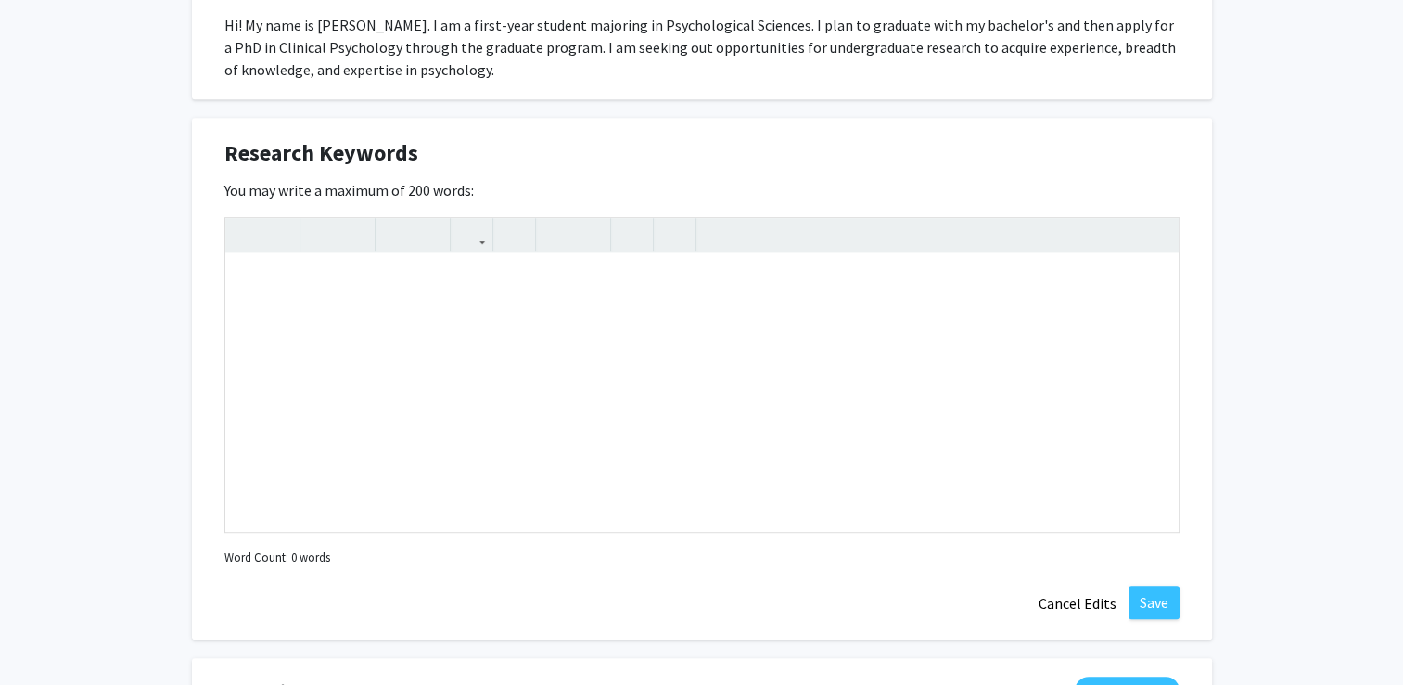
scroll to position [928, 0]
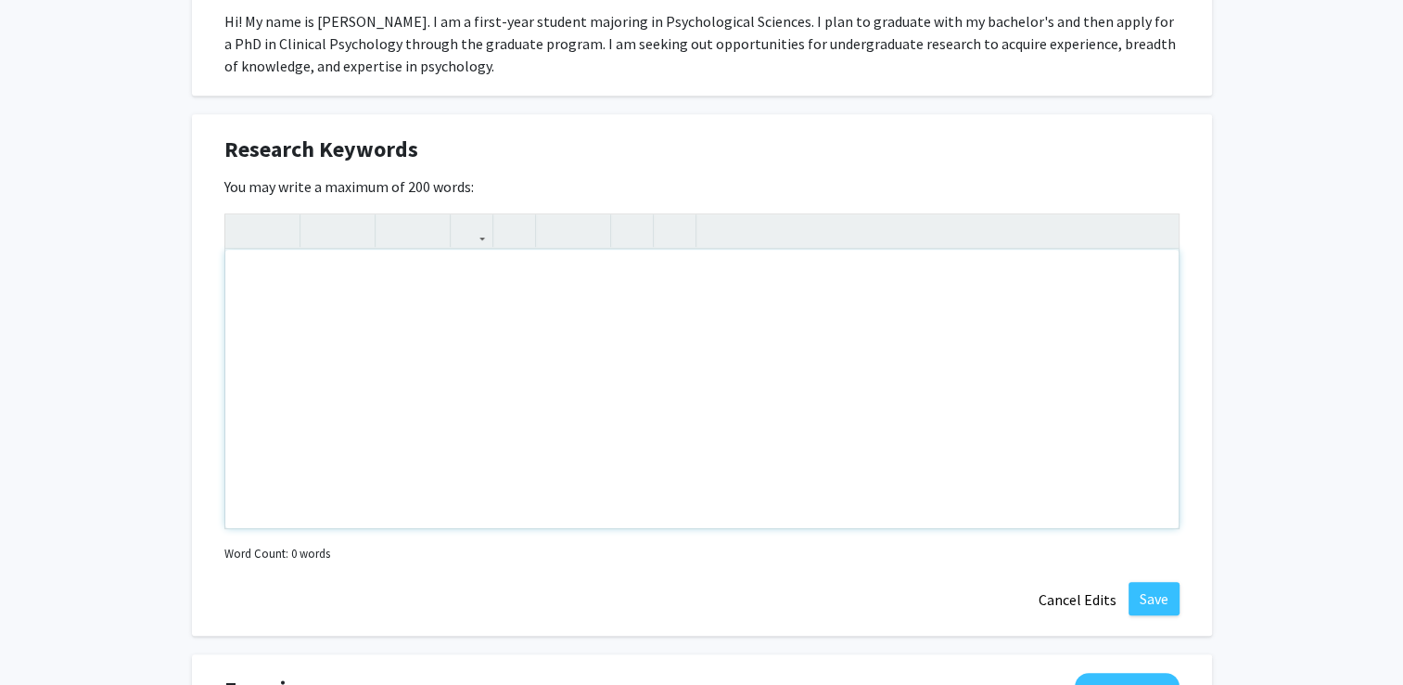
click at [297, 327] on div "Note to users with screen readers: Please deactivate our accessibility plugin f…" at bounding box center [702, 389] width 954 height 278
click at [775, 283] on div "Psychology, neuroscience, human development, mental processing, genetics" at bounding box center [702, 389] width 954 height 278
type textarea "Psychology, neuroscience, human development, mental processing, geneticism."
click at [1161, 598] on button "Save" at bounding box center [1154, 598] width 51 height 33
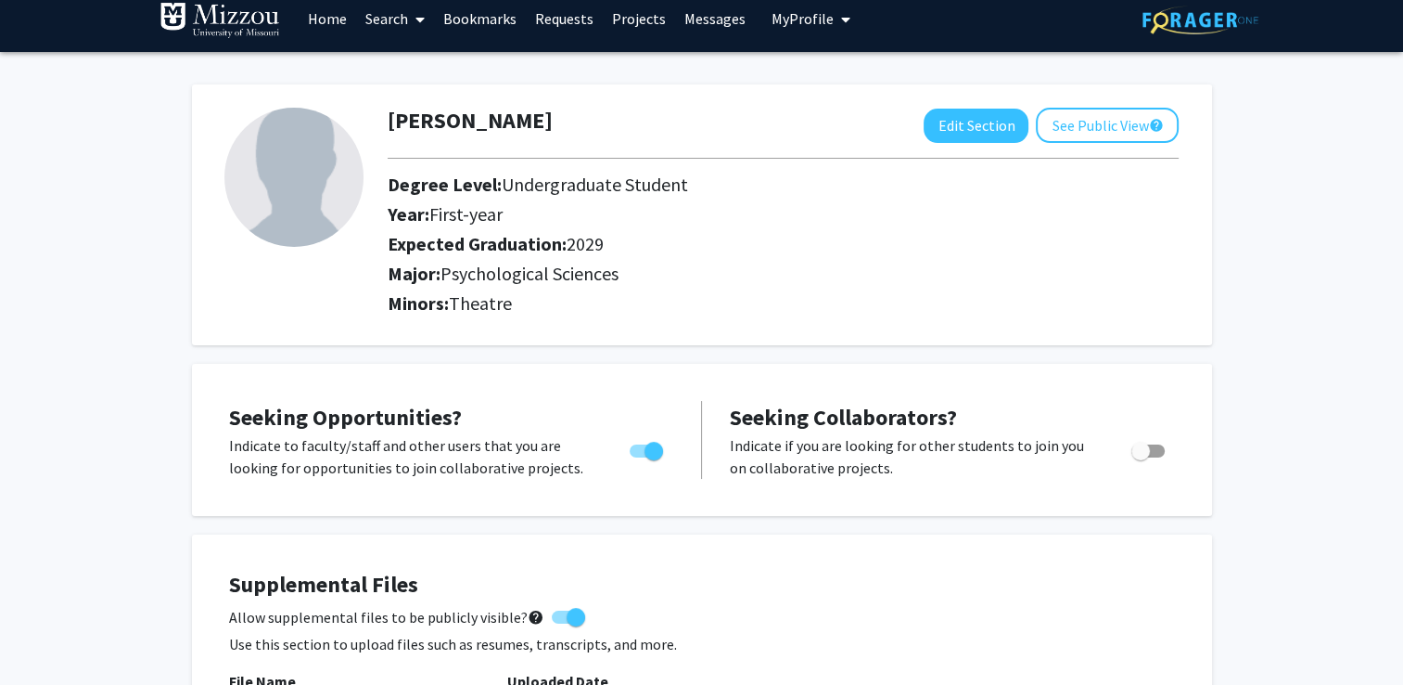
scroll to position [0, 0]
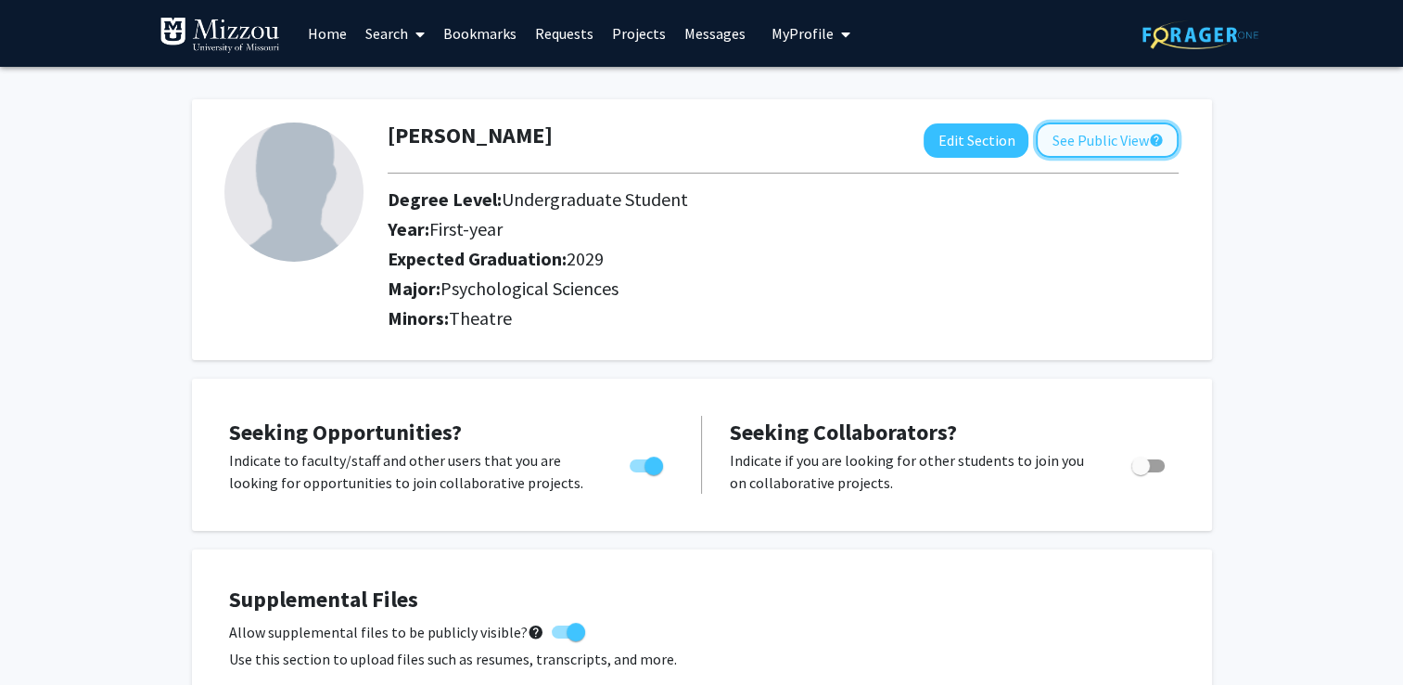
click at [1083, 135] on button "See Public View help" at bounding box center [1107, 139] width 143 height 35
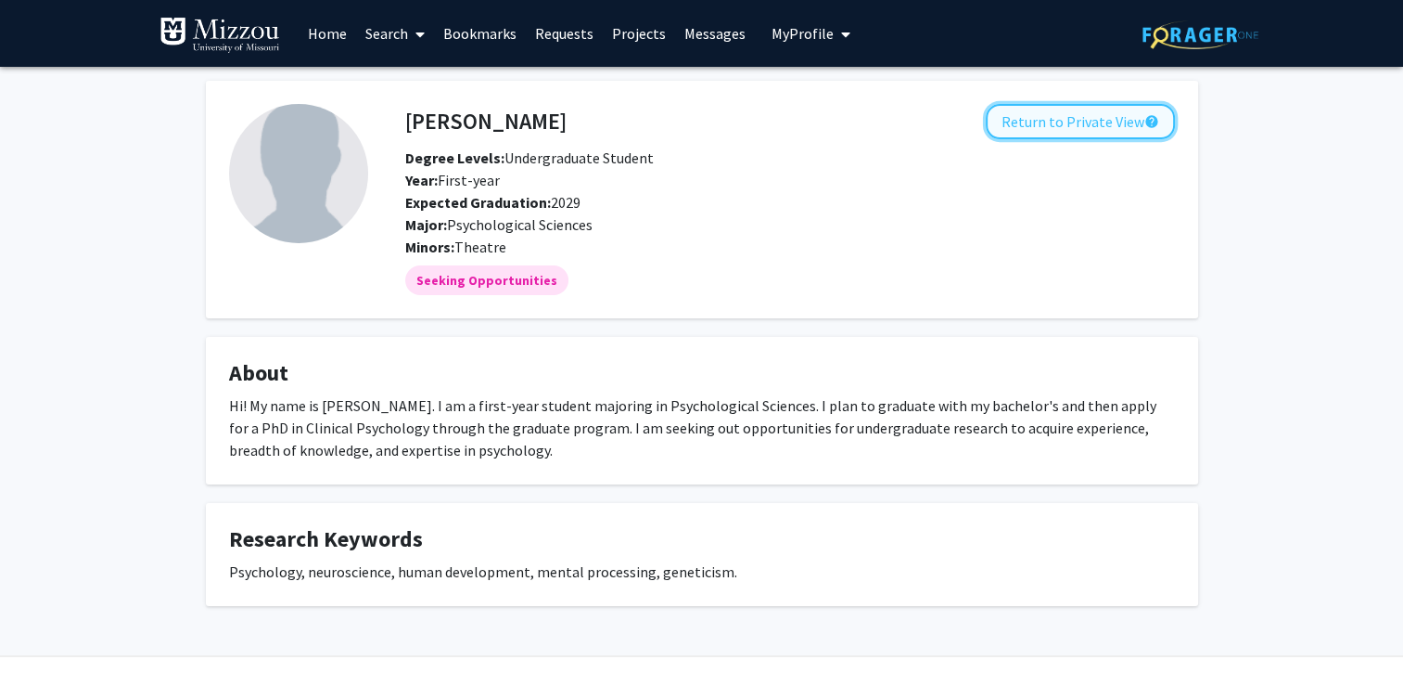
click at [1137, 121] on button "Return to Private View help" at bounding box center [1080, 121] width 189 height 35
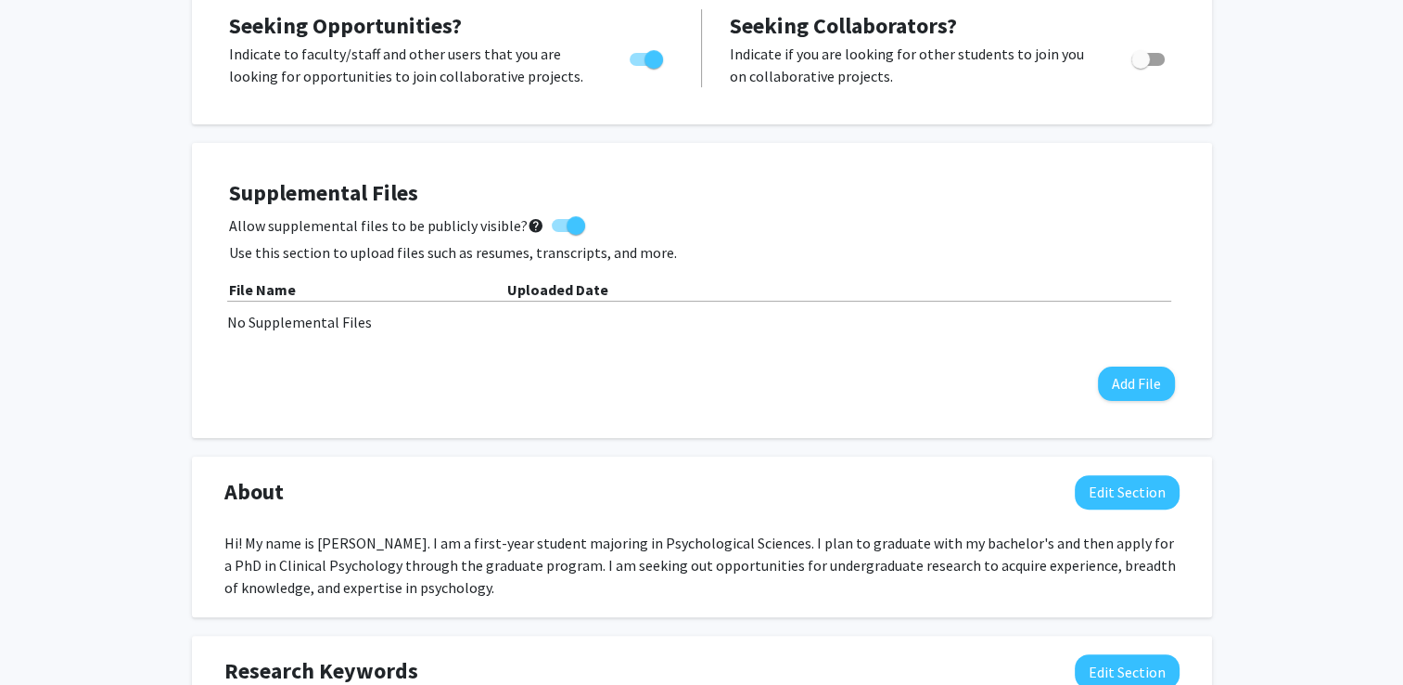
scroll to position [557, 0]
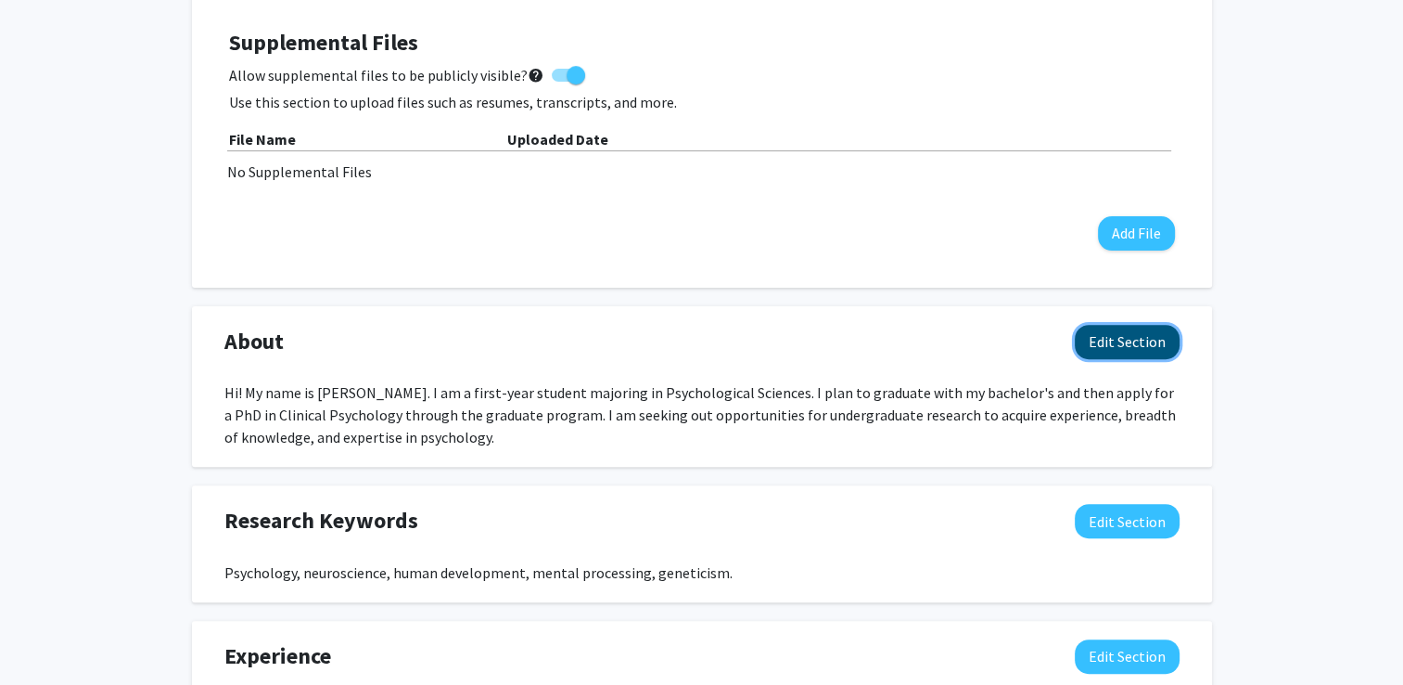
click at [1122, 343] on button "Edit Section" at bounding box center [1127, 342] width 105 height 34
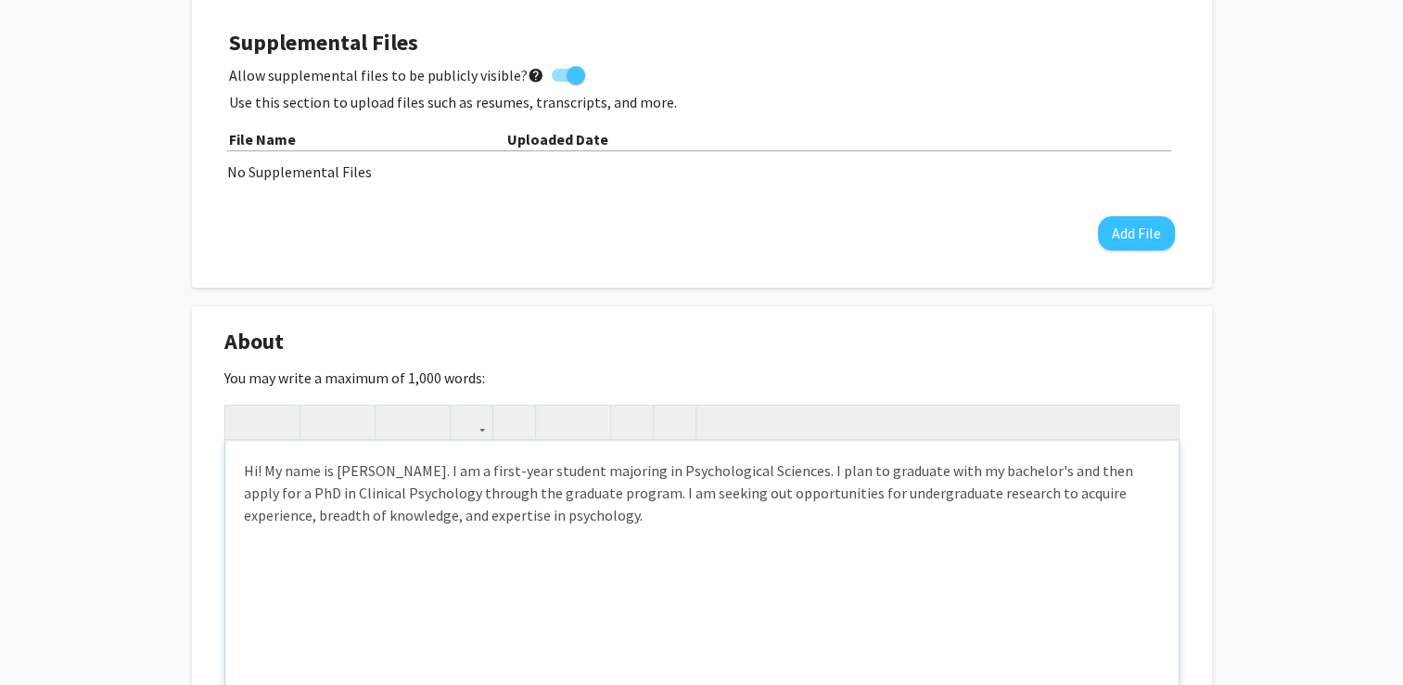
click at [1051, 472] on div "Hi! My name is Brookelynn Myers. I am a first-year student majoring in Psycholo…" at bounding box center [702, 580] width 954 height 278
type textarea "Hi! My name is Brookelynn Myers. I am a first-year student majoring in Psycholo…"
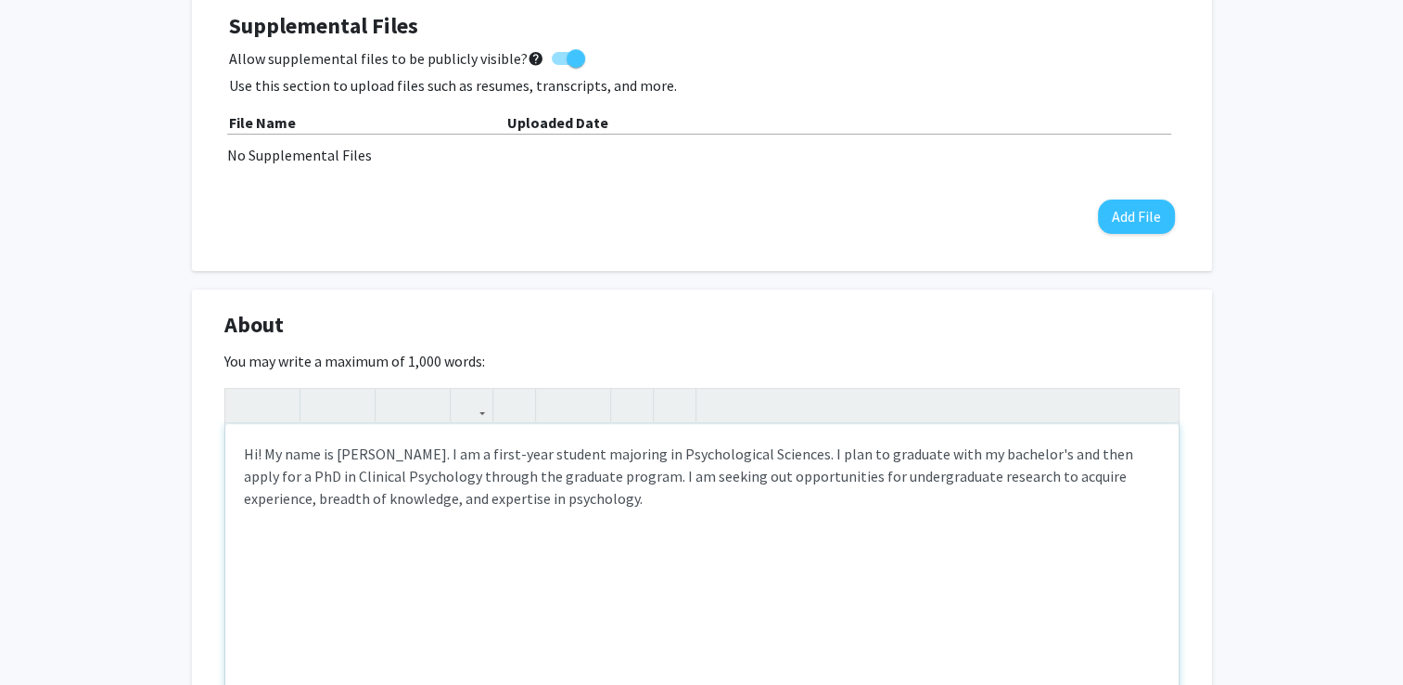
scroll to position [835, 0]
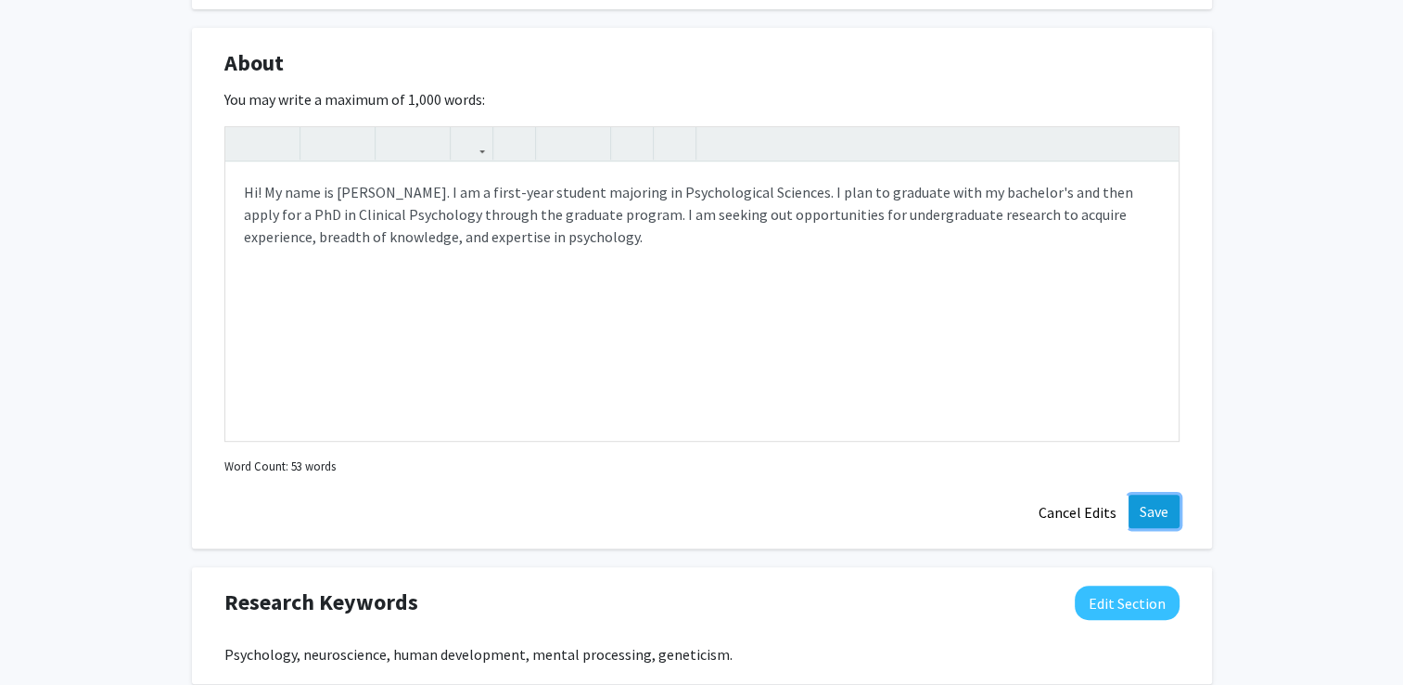
click at [1163, 506] on button "Save" at bounding box center [1154, 510] width 51 height 33
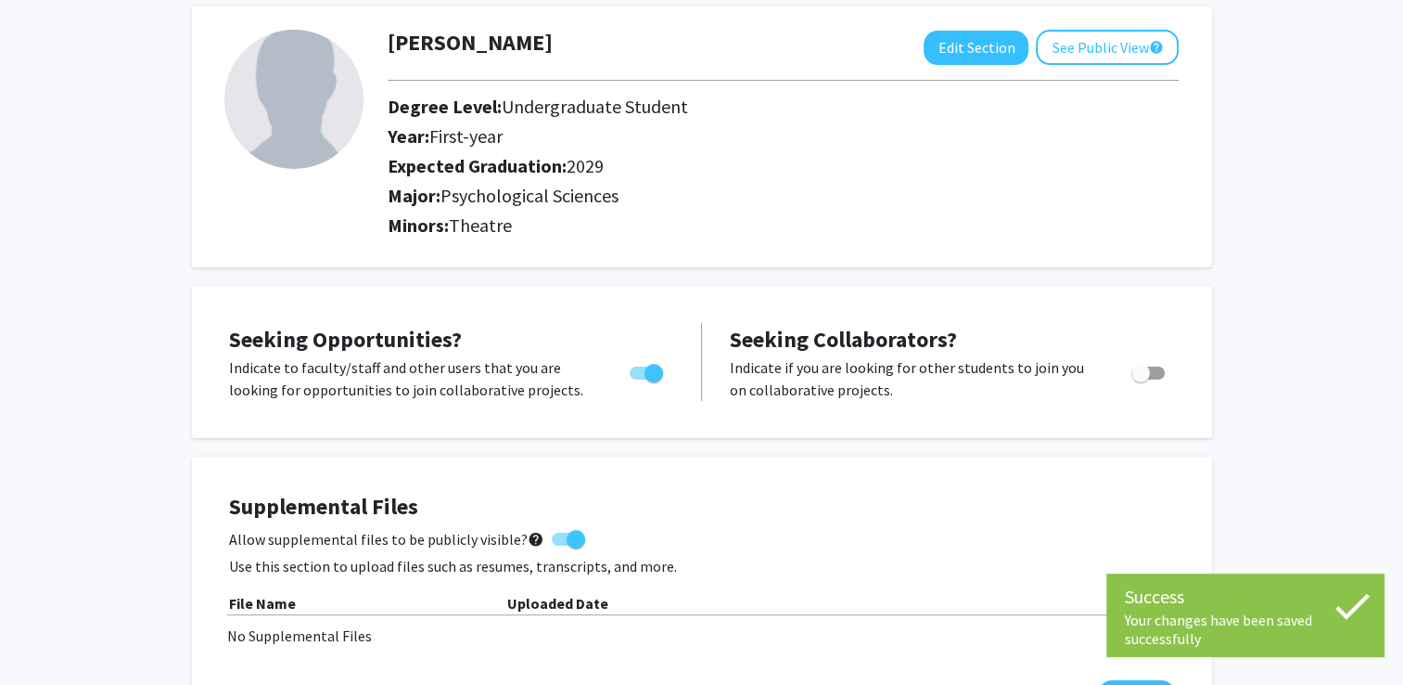
scroll to position [0, 0]
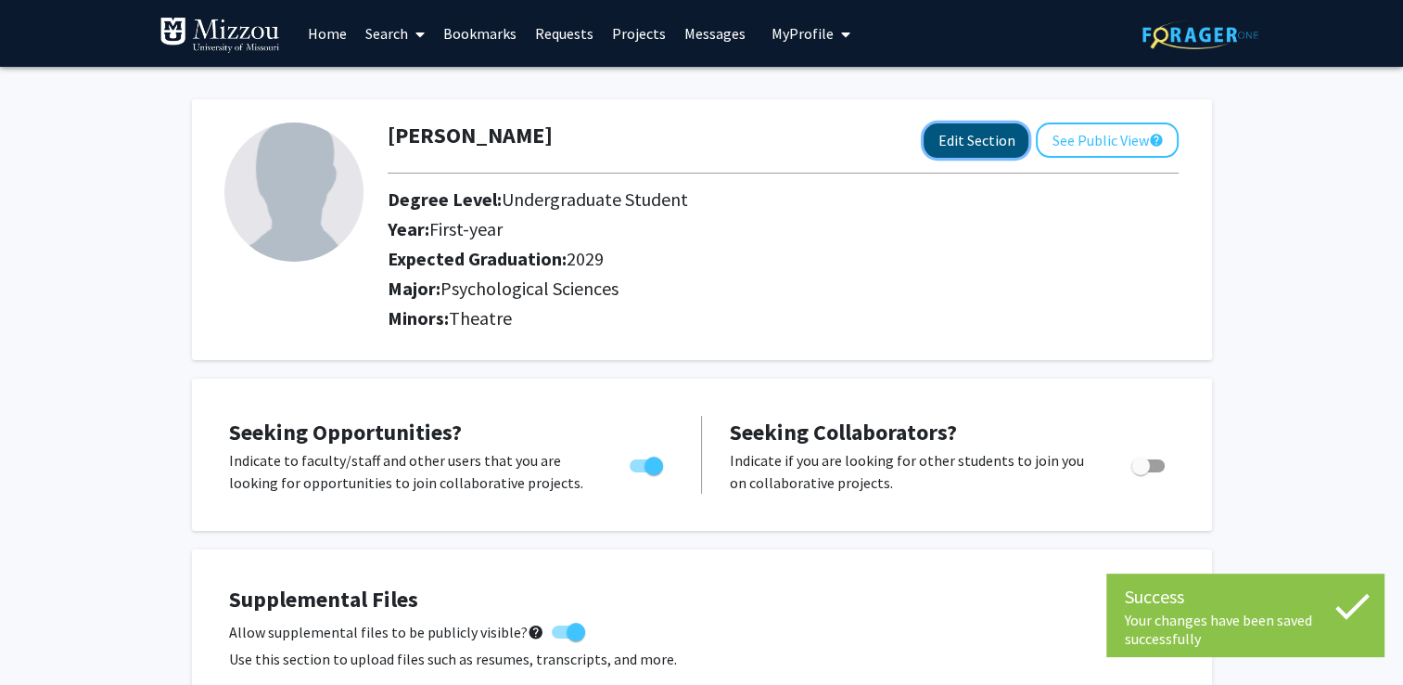
click at [1002, 144] on button "Edit Section" at bounding box center [976, 140] width 105 height 34
select select "first-year"
select select "2029"
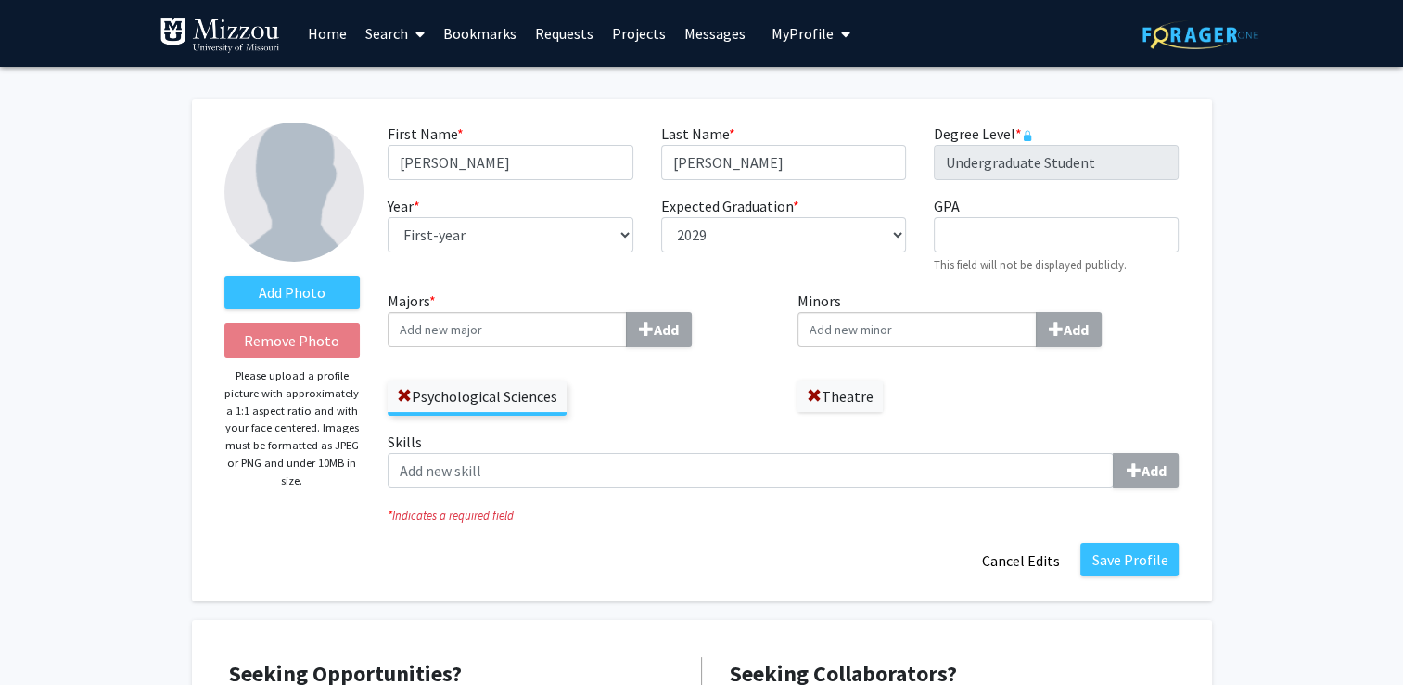
drag, startPoint x: 117, startPoint y: 293, endPoint x: 134, endPoint y: 300, distance: 17.9
click at [301, 287] on label "Add Photo" at bounding box center [292, 291] width 136 height 33
click at [0, 0] on input "Add Photo" at bounding box center [0, 0] width 0 height 0
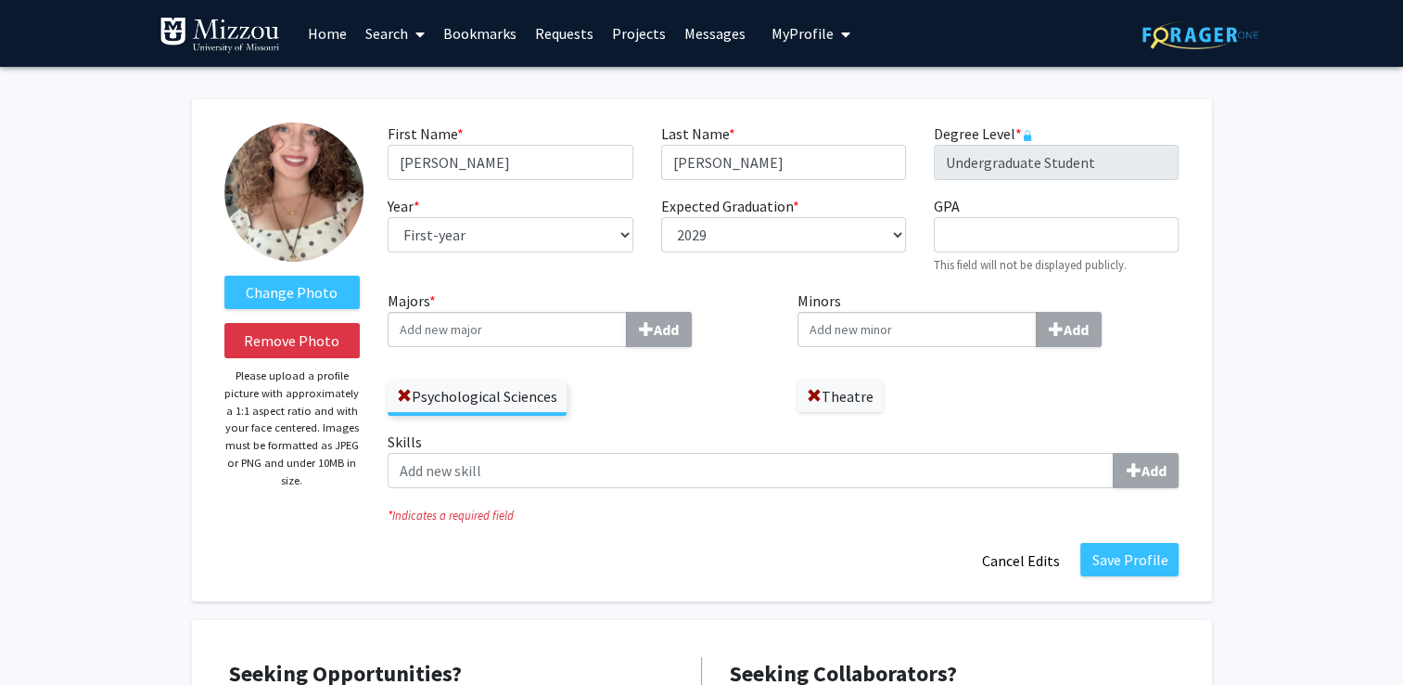
click at [297, 208] on img at bounding box center [293, 191] width 139 height 139
click at [319, 298] on label "Change Photo" at bounding box center [292, 291] width 136 height 33
click at [0, 0] on input "Change Photo" at bounding box center [0, 0] width 0 height 0
click at [318, 332] on button "Remove Photo" at bounding box center [292, 340] width 136 height 35
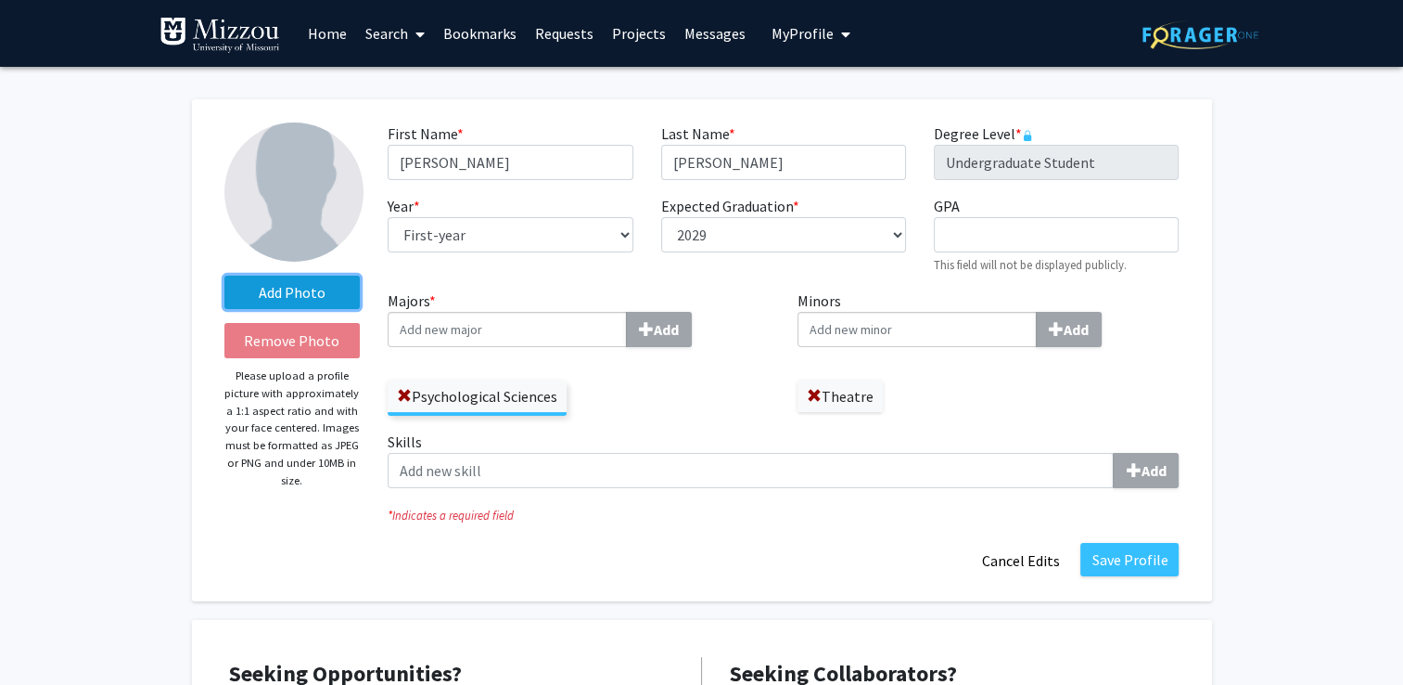
click at [334, 289] on label "Add Photo" at bounding box center [292, 291] width 136 height 33
click at [0, 0] on input "Add Photo" at bounding box center [0, 0] width 0 height 0
click at [295, 293] on label "Add Photo" at bounding box center [292, 291] width 136 height 33
click at [0, 0] on input "Add Photo" at bounding box center [0, 0] width 0 height 0
click at [306, 298] on label "Add Photo" at bounding box center [292, 291] width 136 height 33
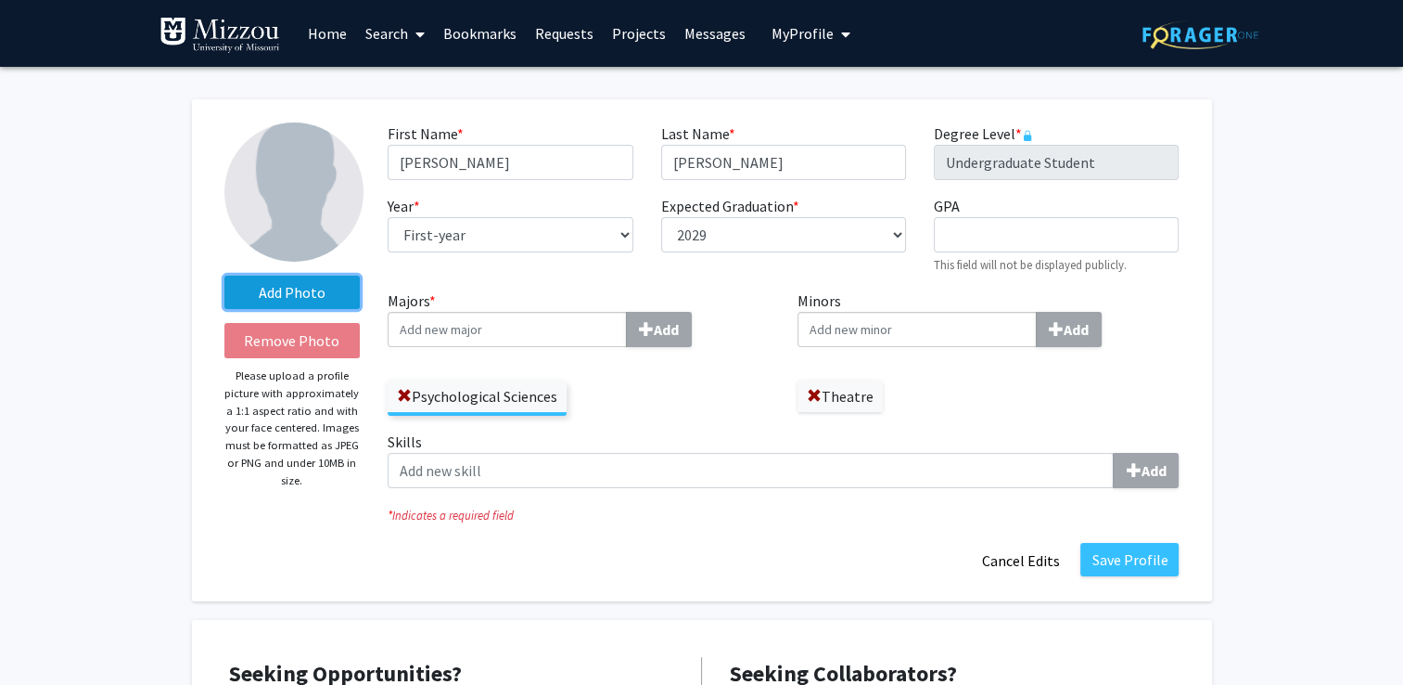
click at [0, 0] on input "Add Photo" at bounding box center [0, 0] width 0 height 0
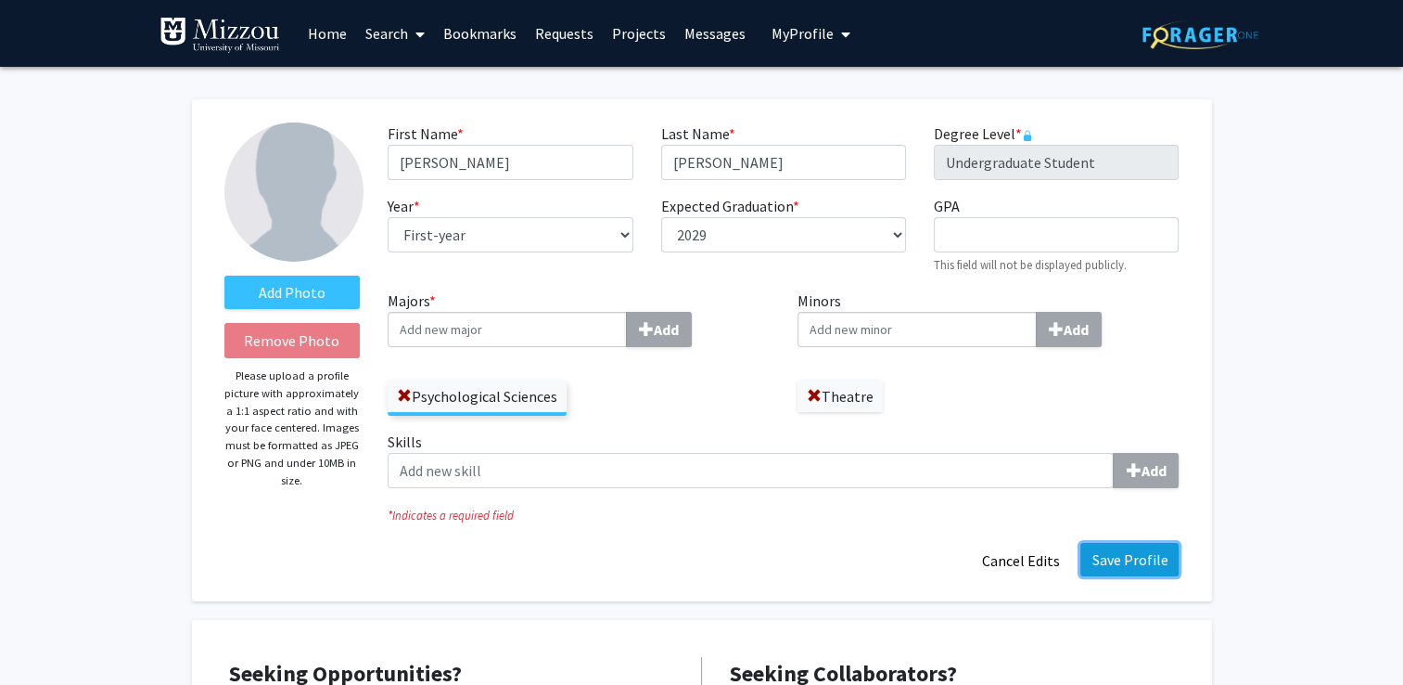
click at [1158, 562] on button "Save Profile" at bounding box center [1130, 559] width 98 height 33
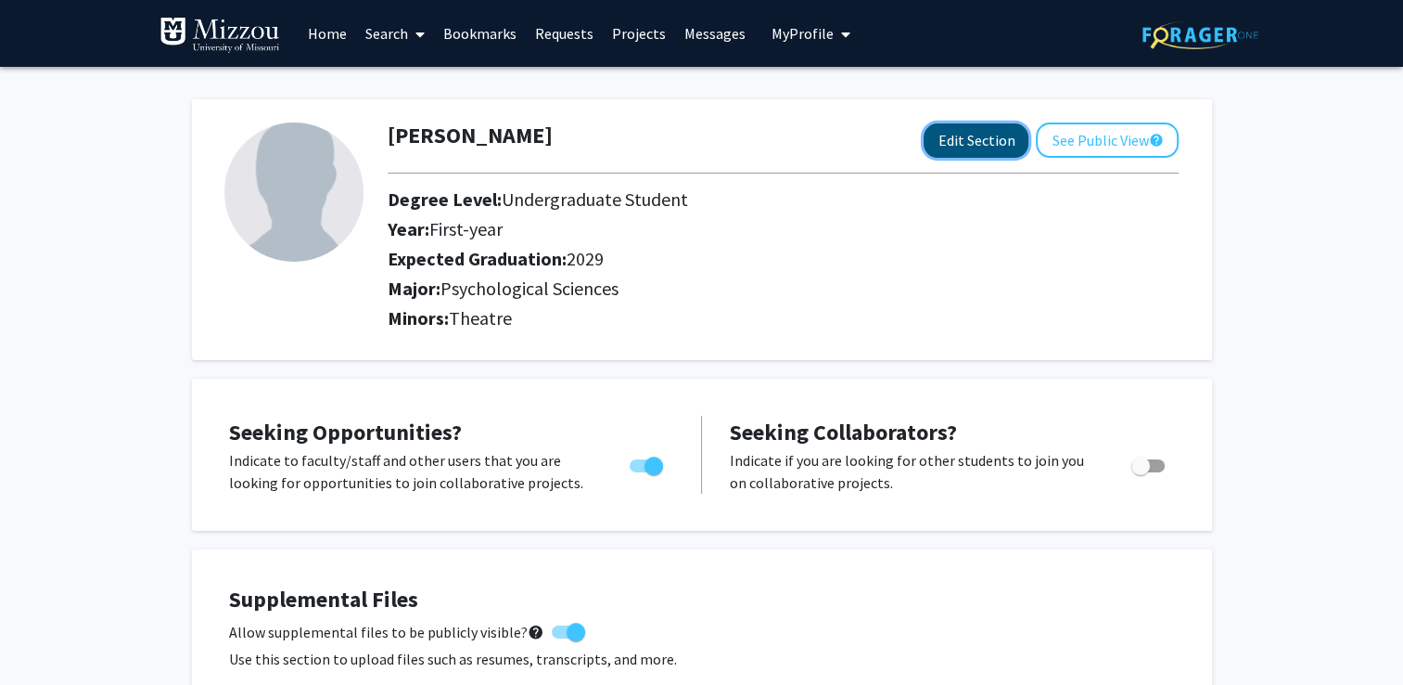
click at [975, 150] on button "Edit Section" at bounding box center [976, 140] width 105 height 34
select select "first-year"
select select "2029"
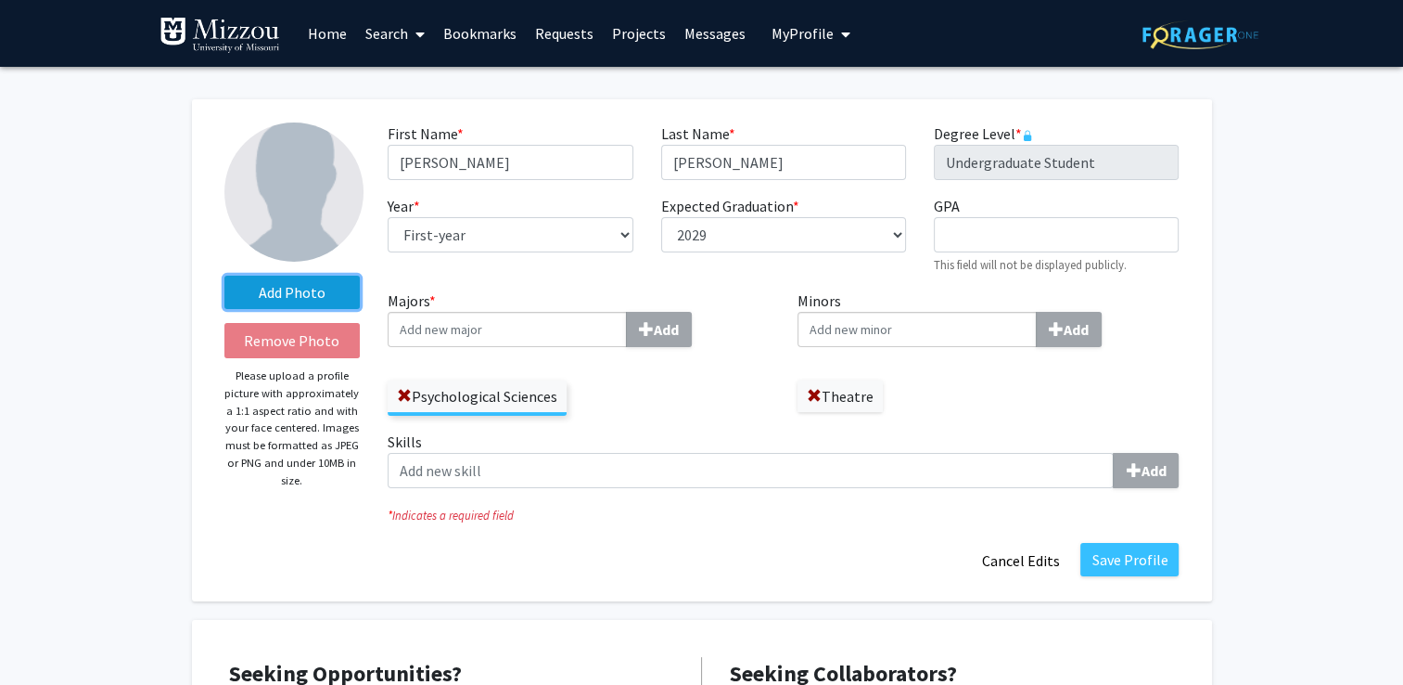
click at [280, 288] on label "Add Photo" at bounding box center [292, 291] width 136 height 33
click at [0, 0] on input "Add Photo" at bounding box center [0, 0] width 0 height 0
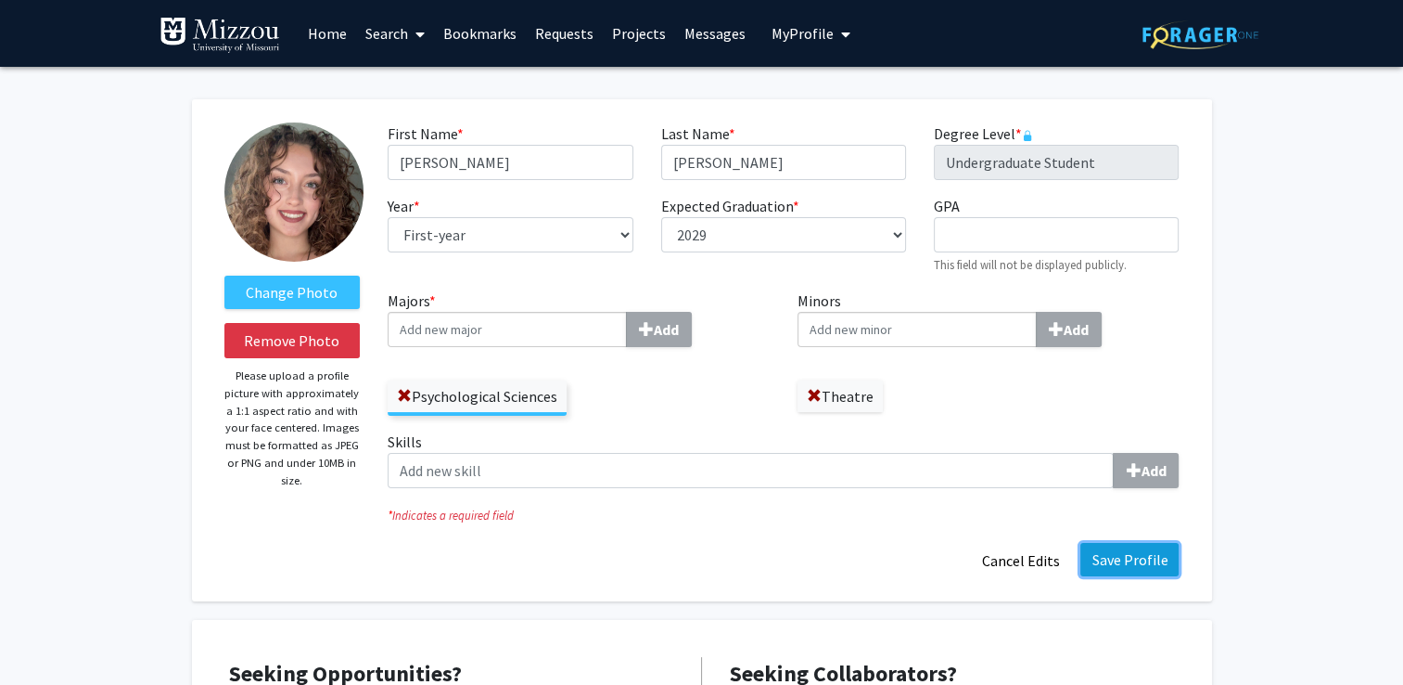
click at [1158, 558] on button "Save Profile" at bounding box center [1130, 559] width 98 height 33
